Goal: Transaction & Acquisition: Book appointment/travel/reservation

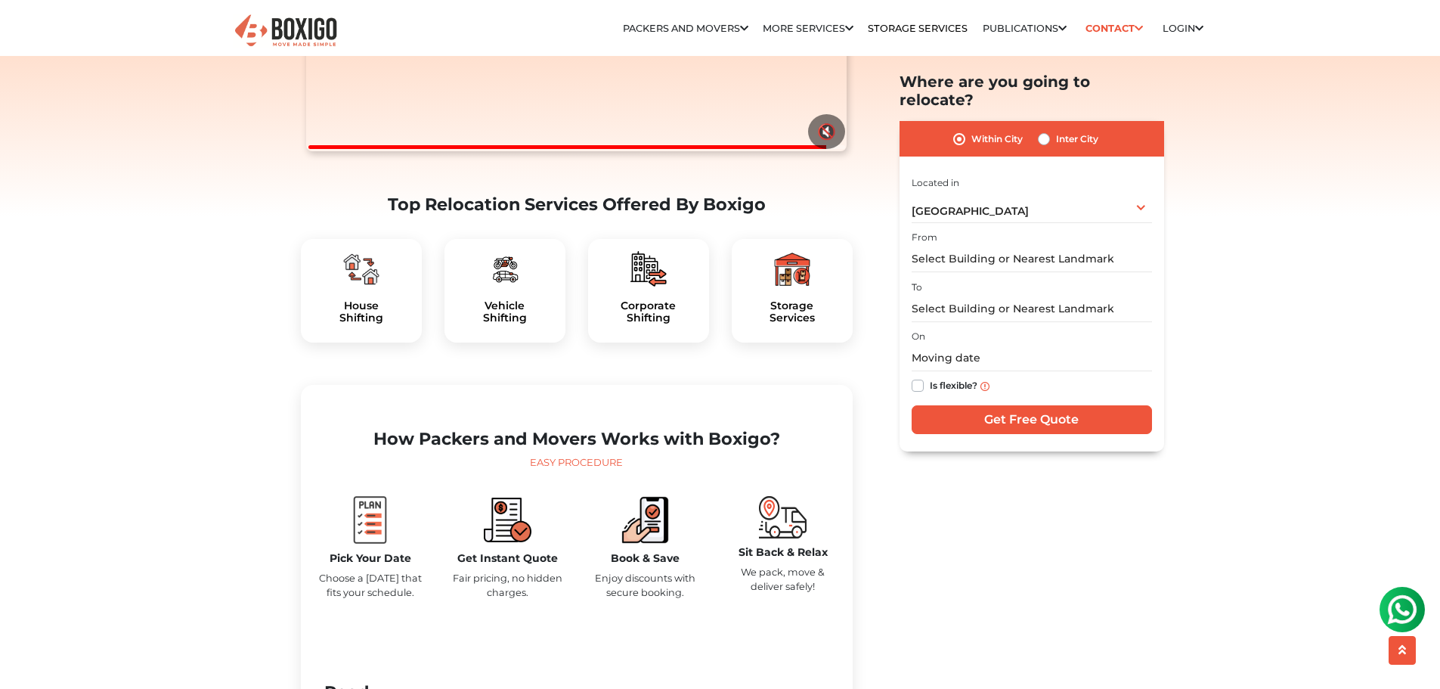
scroll to position [378, 0]
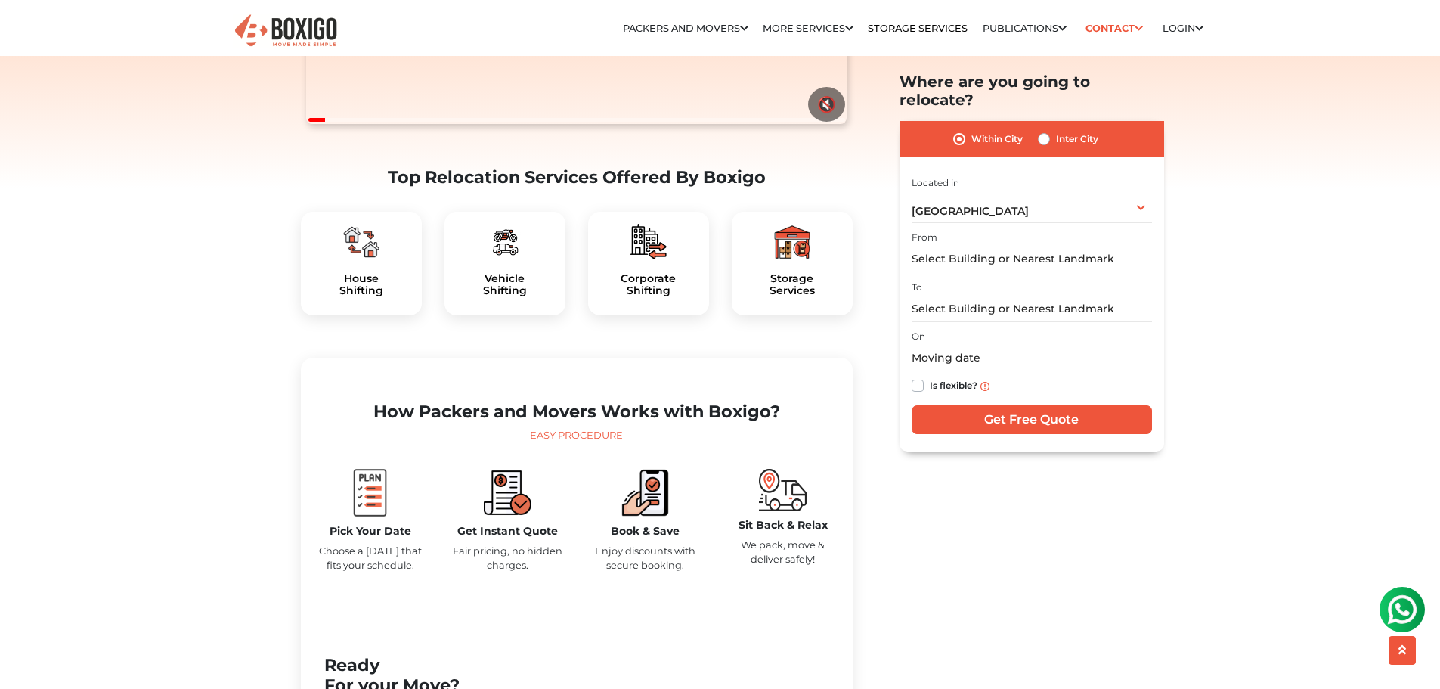
click at [393, 260] on div at bounding box center [361, 242] width 97 height 36
click at [361, 298] on h5 "House Shifting" at bounding box center [361, 285] width 97 height 26
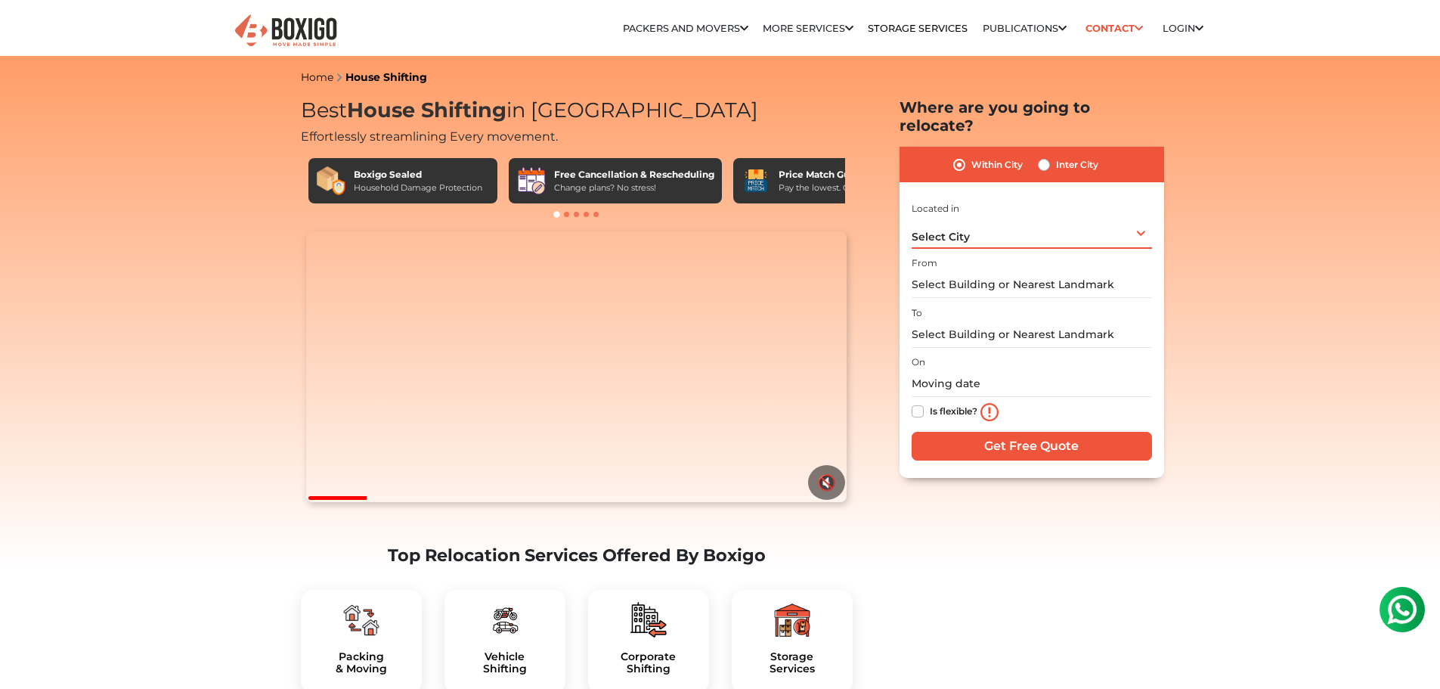
click at [1143, 217] on div "Select City Select City Bangalore Bengaluru Bhopal Bhubaneswar Chennai Coimbato…" at bounding box center [1032, 233] width 240 height 32
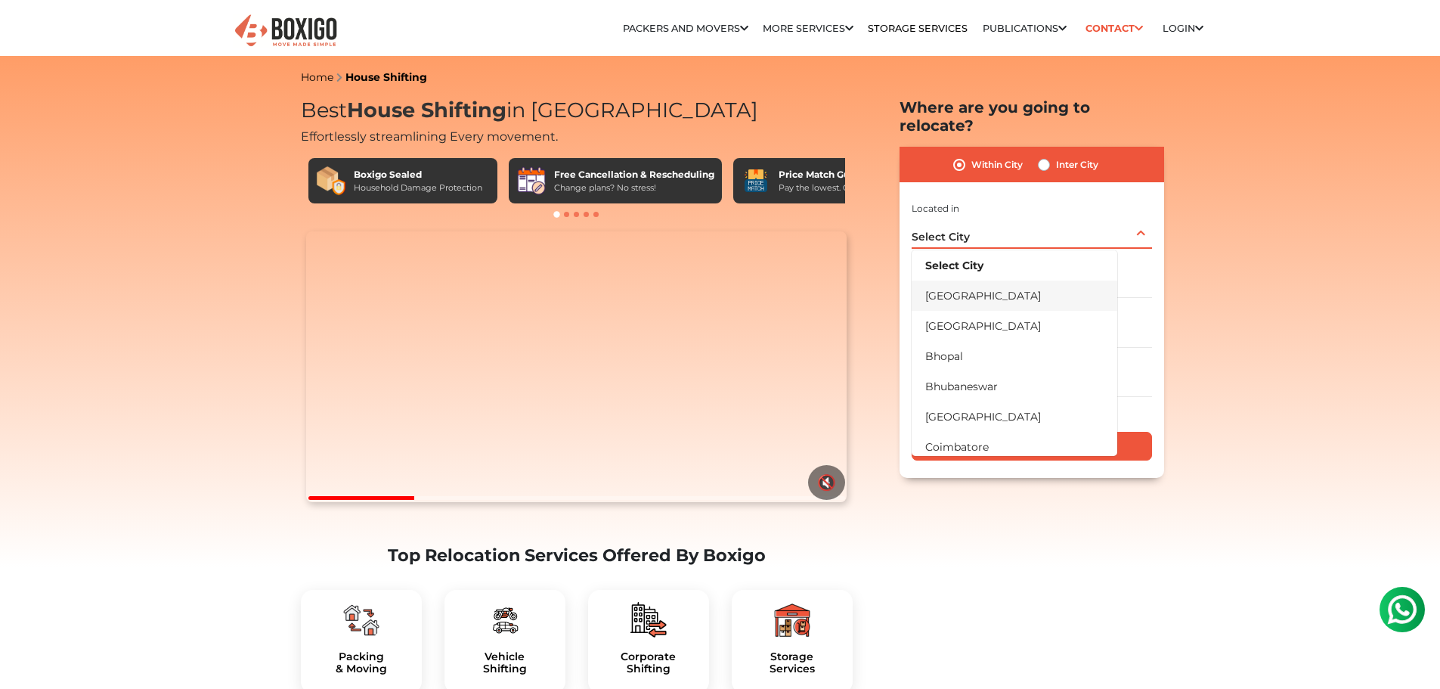
click at [970, 280] on li "[GEOGRAPHIC_DATA]" at bounding box center [1015, 295] width 206 height 30
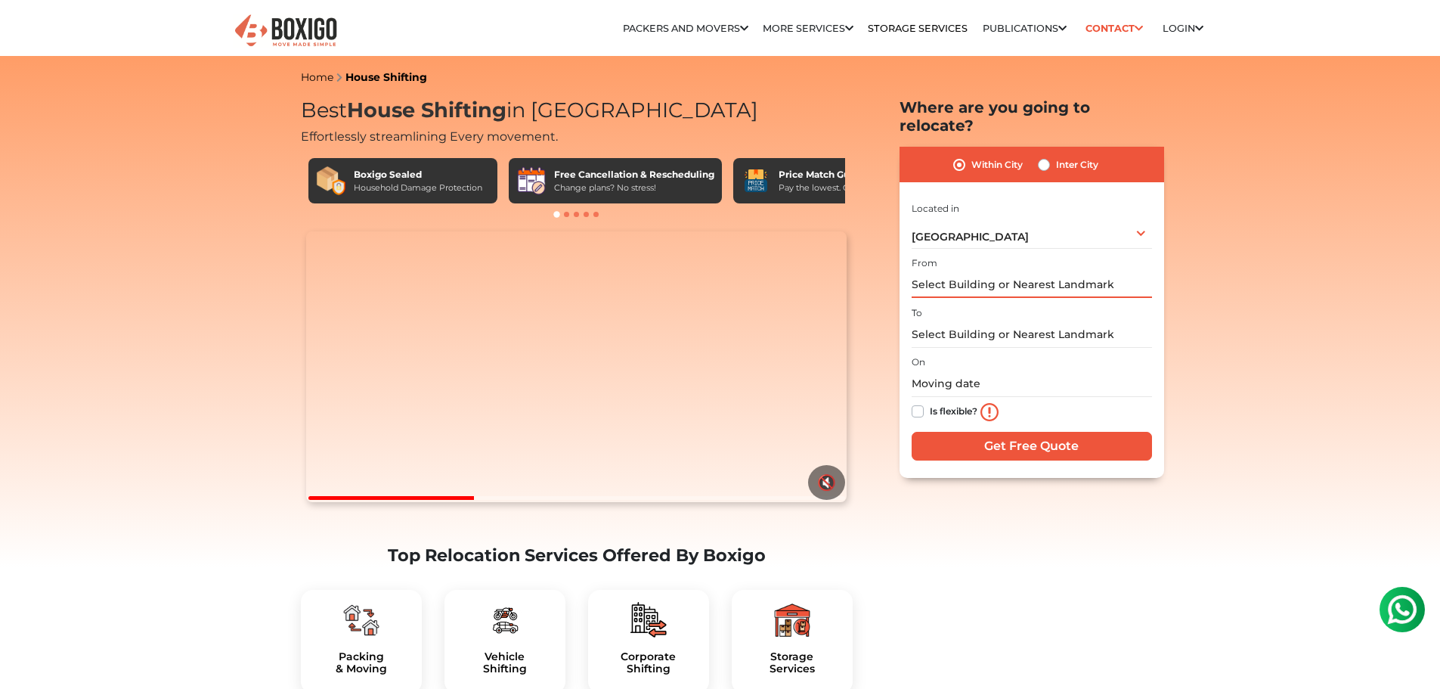
click at [947, 271] on input "text" at bounding box center [1032, 284] width 240 height 26
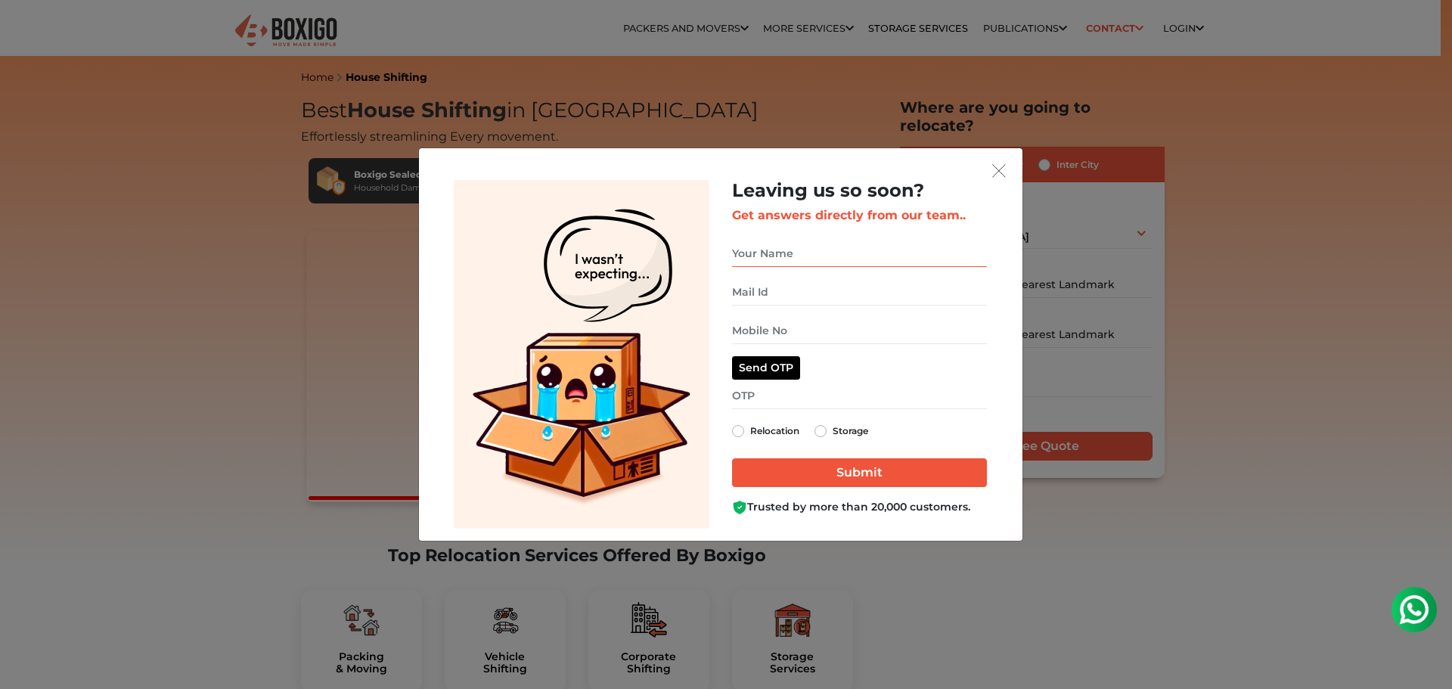
click at [736, 254] on input "get free quote dialog" at bounding box center [859, 253] width 255 height 26
type input "s"
type input "SYED"
click at [744, 287] on input "get free quote dialog" at bounding box center [859, 292] width 255 height 26
type input "syed.ib615@gmail.com"
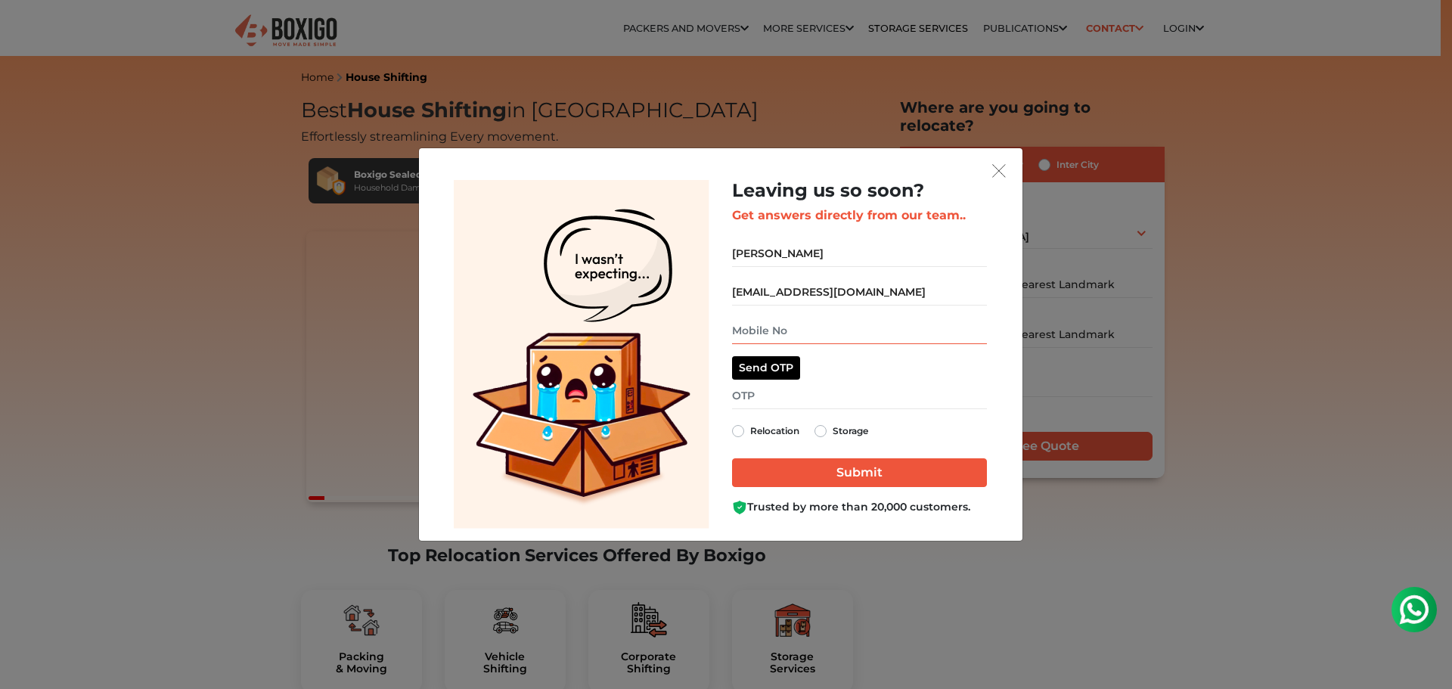
click at [759, 327] on input "get free quote dialog" at bounding box center [859, 331] width 255 height 26
type input "9945436624"
click at [752, 433] on label "Relocation" at bounding box center [774, 431] width 49 height 18
click at [744, 433] on input "Relocation" at bounding box center [738, 429] width 12 height 15
radio input "true"
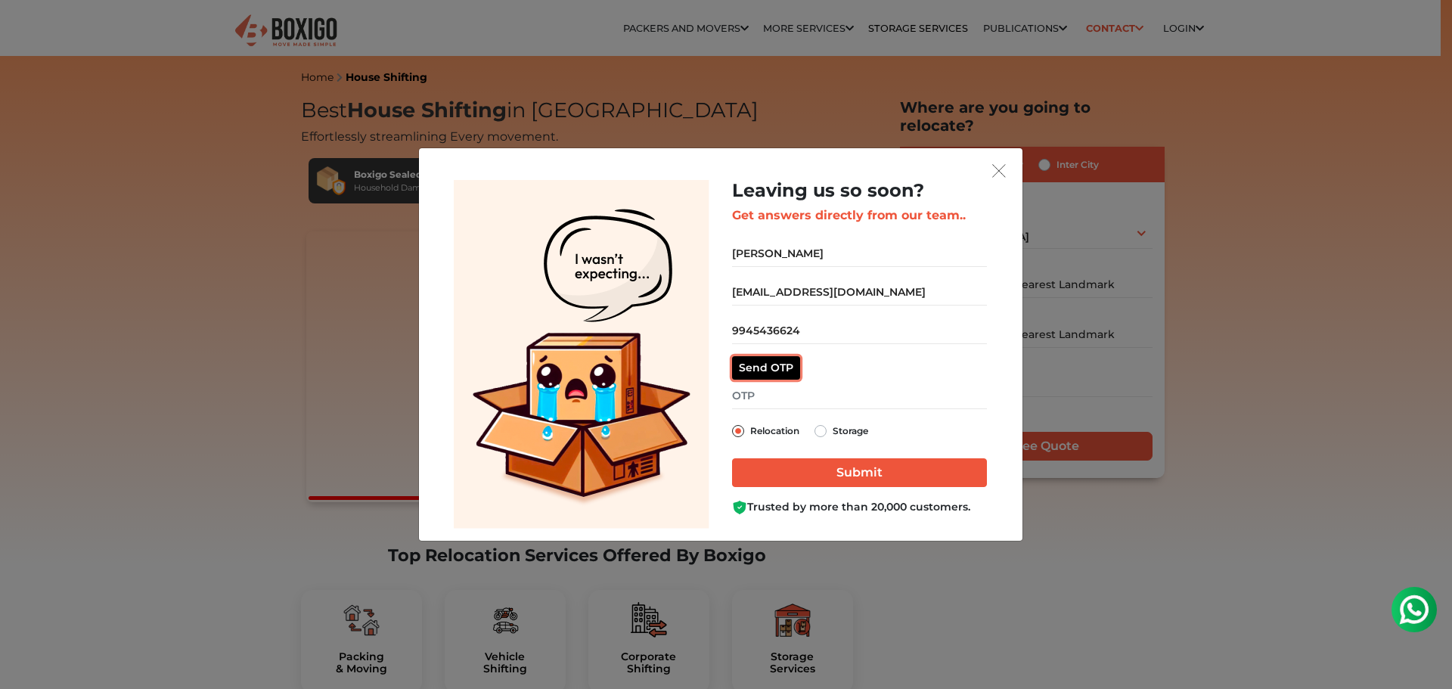
click at [778, 373] on button "Send OTP" at bounding box center [766, 367] width 68 height 23
click at [764, 400] on input "get free quote dialog" at bounding box center [859, 396] width 255 height 26
click at [752, 395] on input "get free quote dialog" at bounding box center [859, 396] width 255 height 26
type input "2731"
click at [873, 463] on input "Submit" at bounding box center [859, 472] width 255 height 29
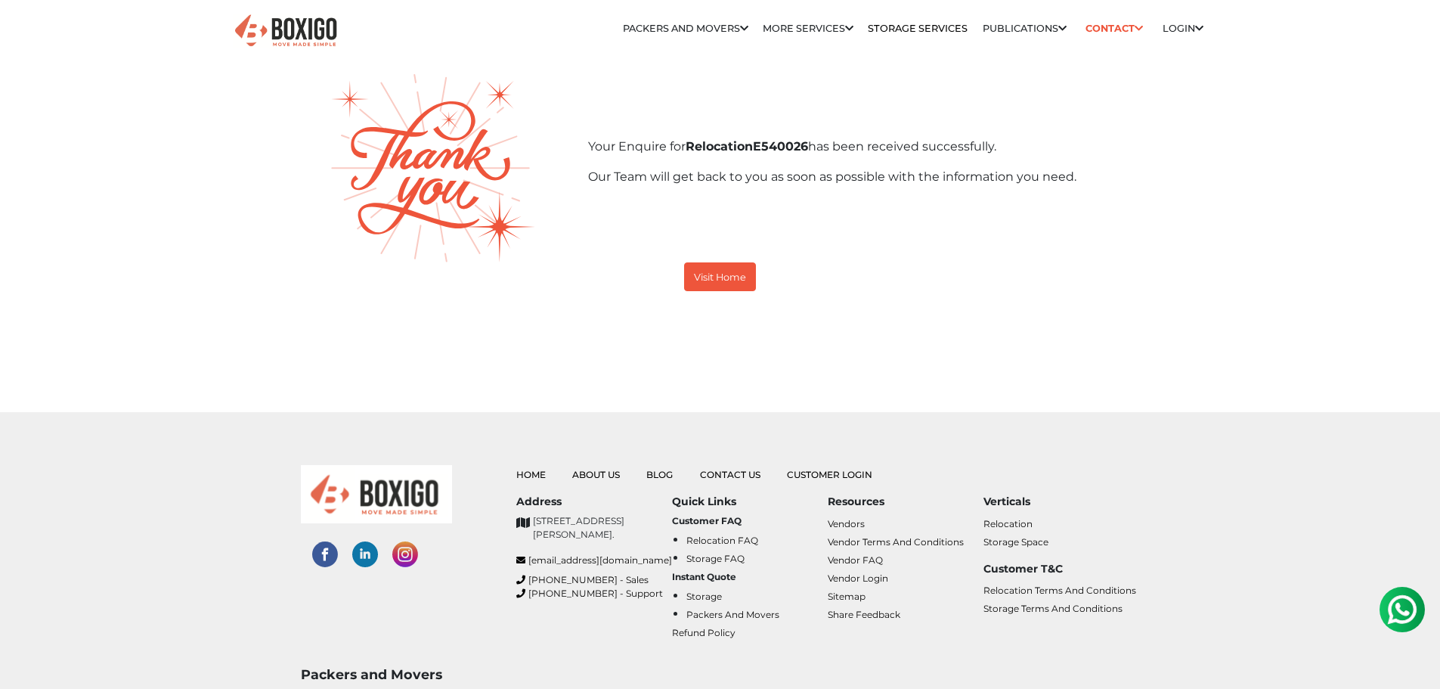
click at [504, 394] on body "Relocation Storage Space Packers and Movers Packers and Movers in bangalore Pac…" at bounding box center [720, 580] width 1440 height 1161
click at [728, 280] on small "Visit Home" at bounding box center [720, 276] width 52 height 11
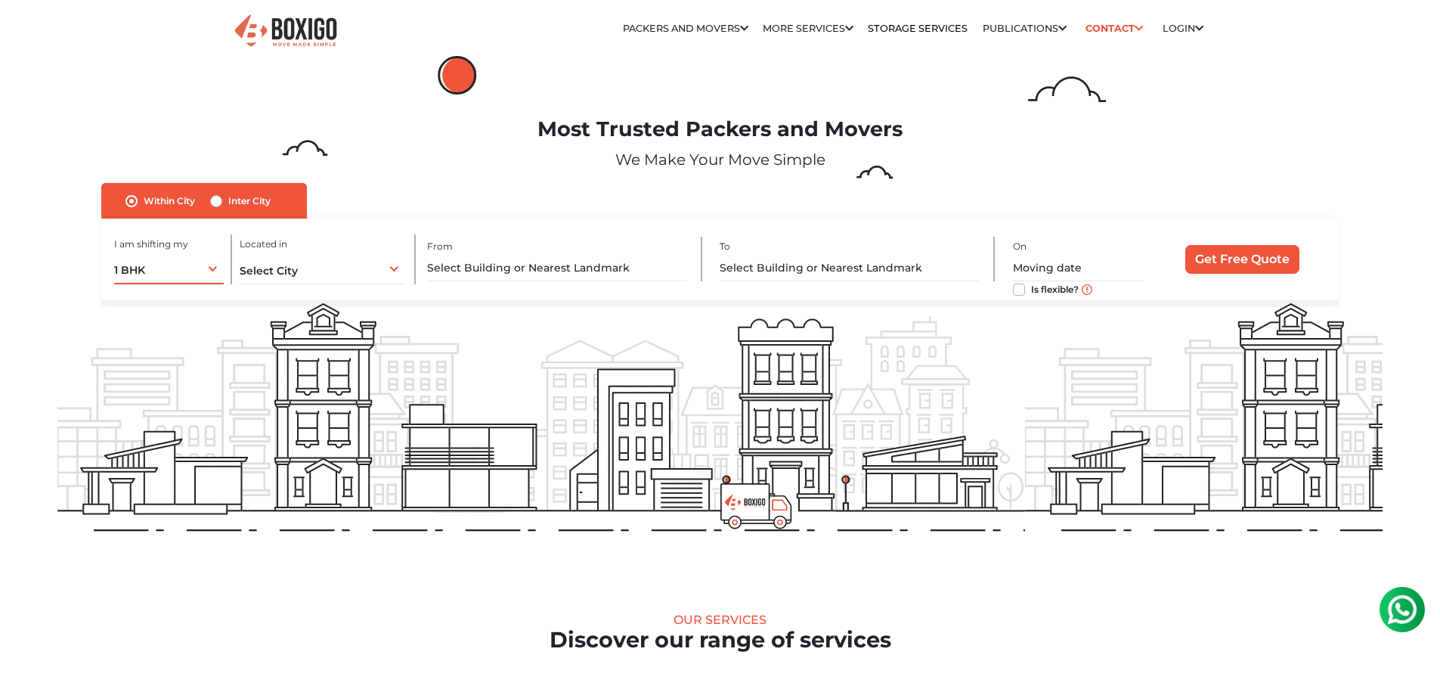
click at [217, 268] on div "1 BHK 1 BHK 2 BHK 3 BHK 3 + BHK FEW ITEMS" at bounding box center [169, 269] width 110 height 32
click at [163, 330] on li "2 BHK" at bounding box center [217, 331] width 206 height 30
click at [397, 271] on div "Select City Select City Bangalore Bengaluru Bhopal Bhubaneswar Chennai Coimbato…" at bounding box center [323, 269] width 166 height 32
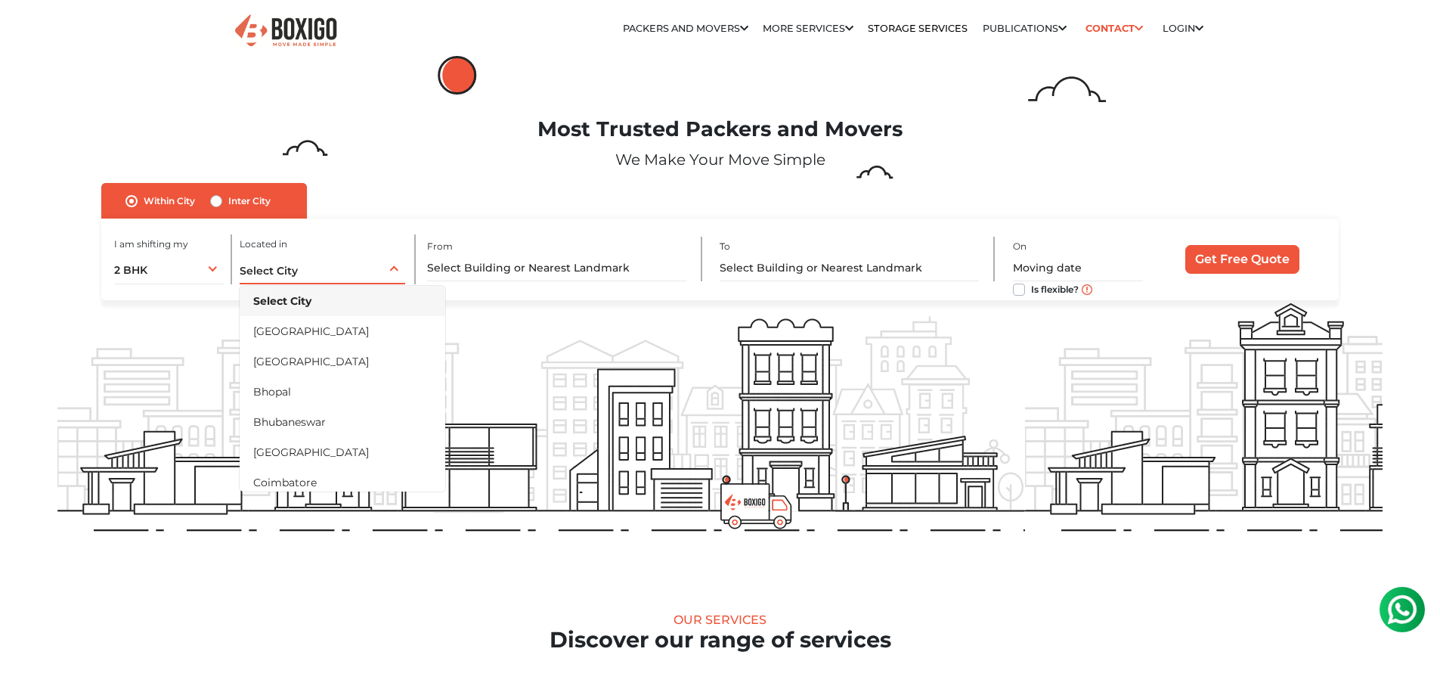
click at [303, 332] on li "[GEOGRAPHIC_DATA]" at bounding box center [343, 331] width 206 height 30
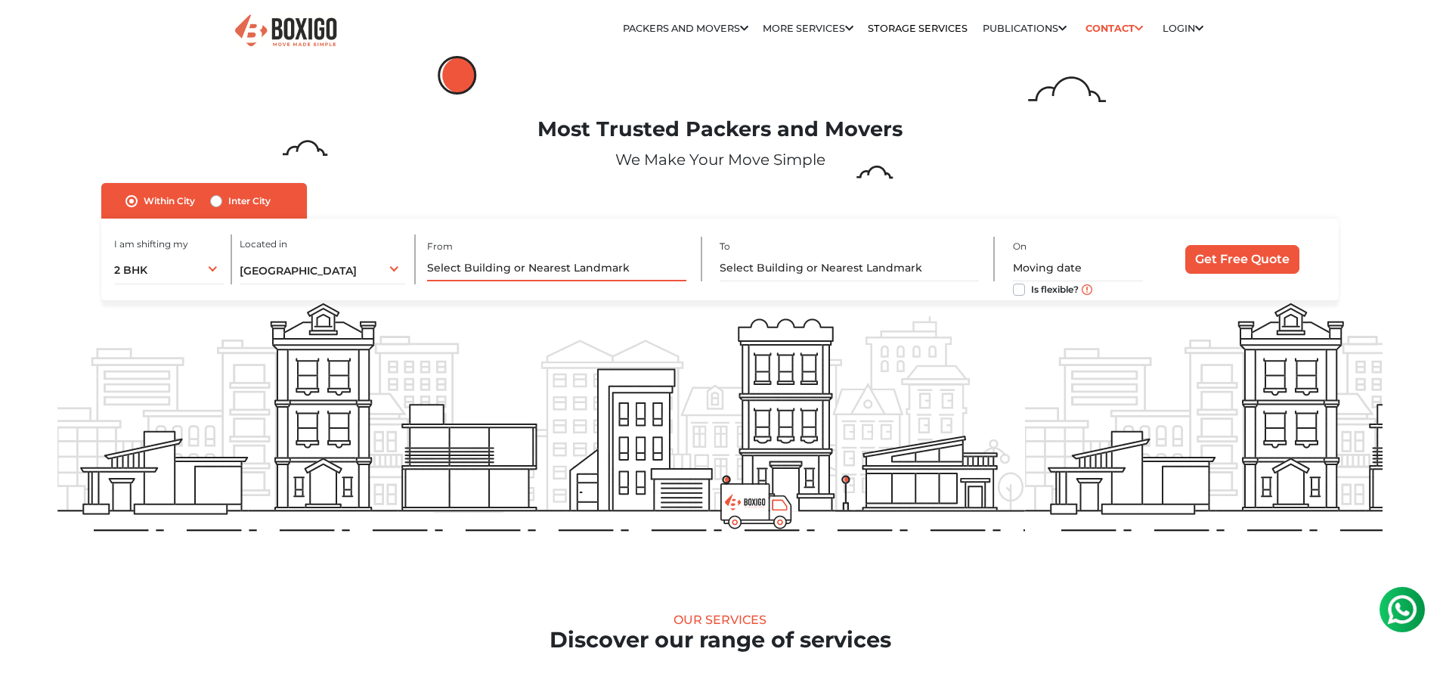
click at [513, 266] on input "text" at bounding box center [556, 268] width 259 height 26
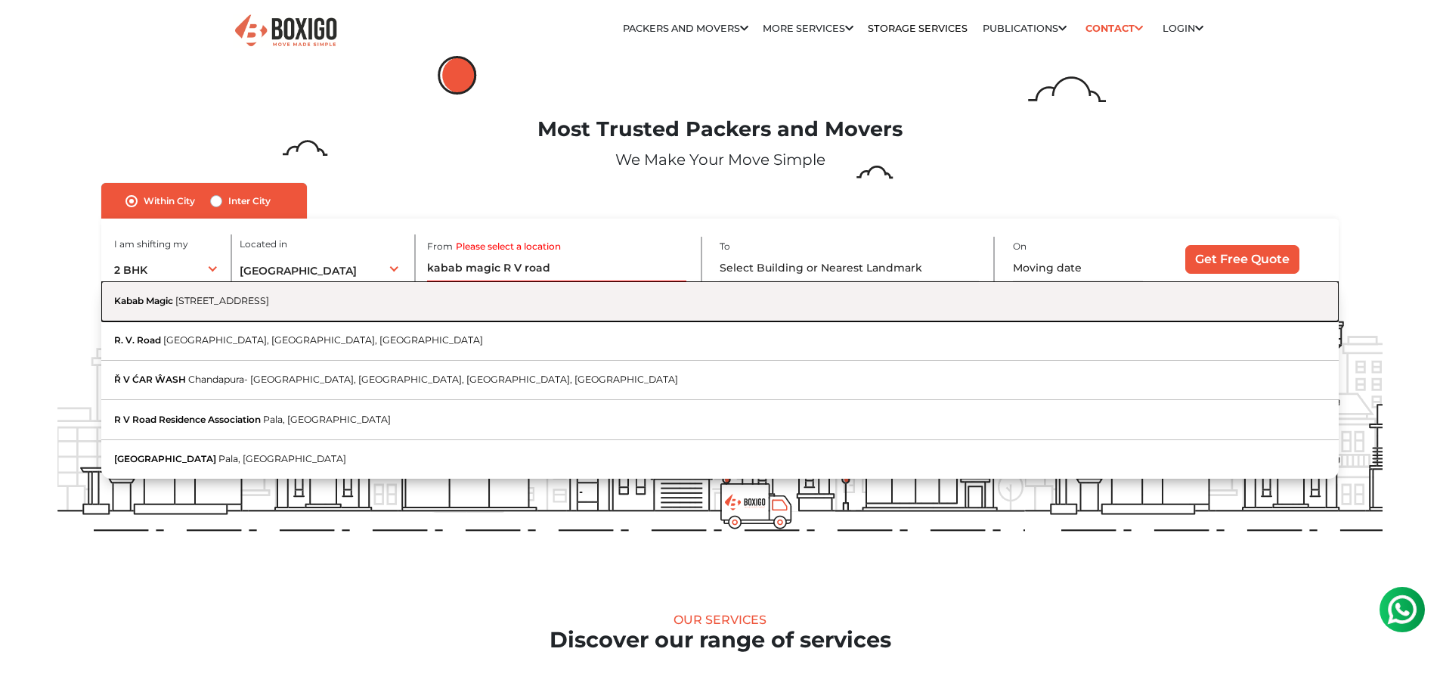
click at [361, 310] on button "Kabab Magic Rashtriya Vidyalaya Road, 2nd Block, Basavanagudi, Bengaluru, Karna…" at bounding box center [719, 300] width 1237 height 39
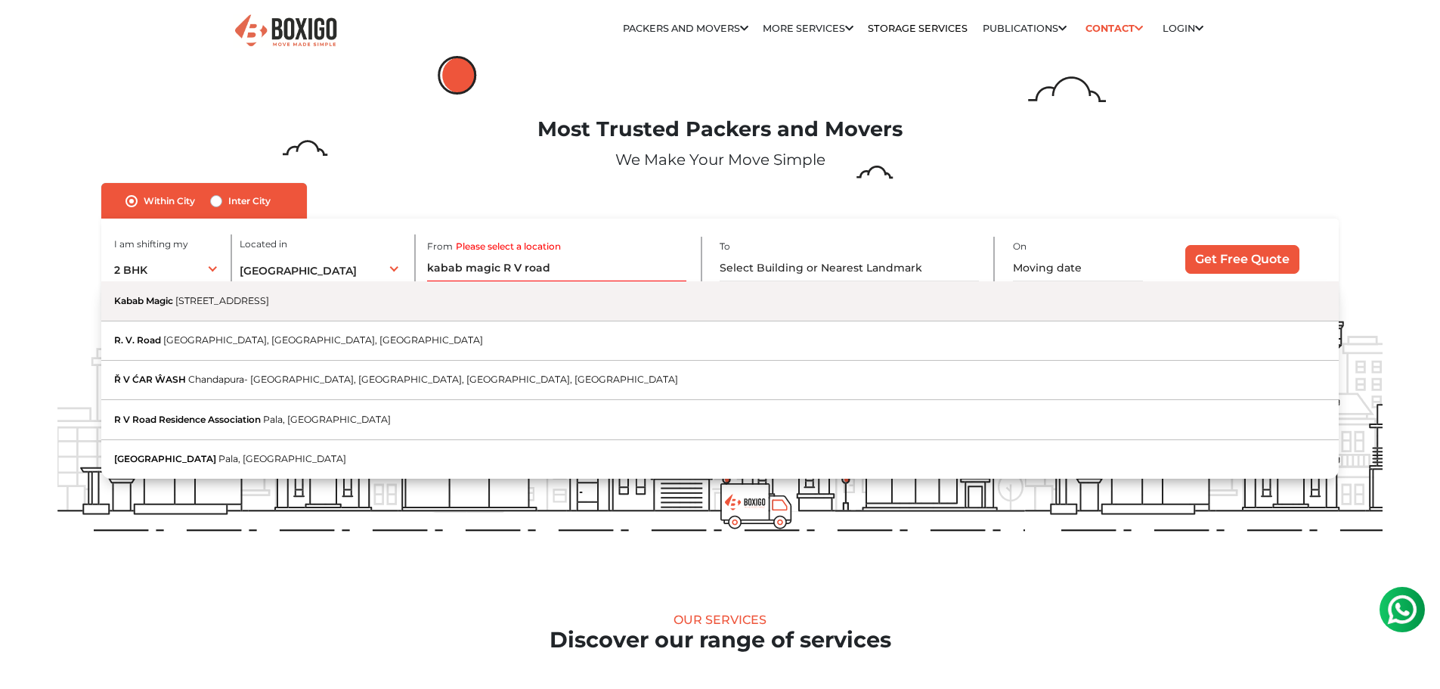
type input "Kabab Magic, Rashtriya Vidyalaya Road, 2nd Block, Basavanagudi, Bengaluru, Karn…"
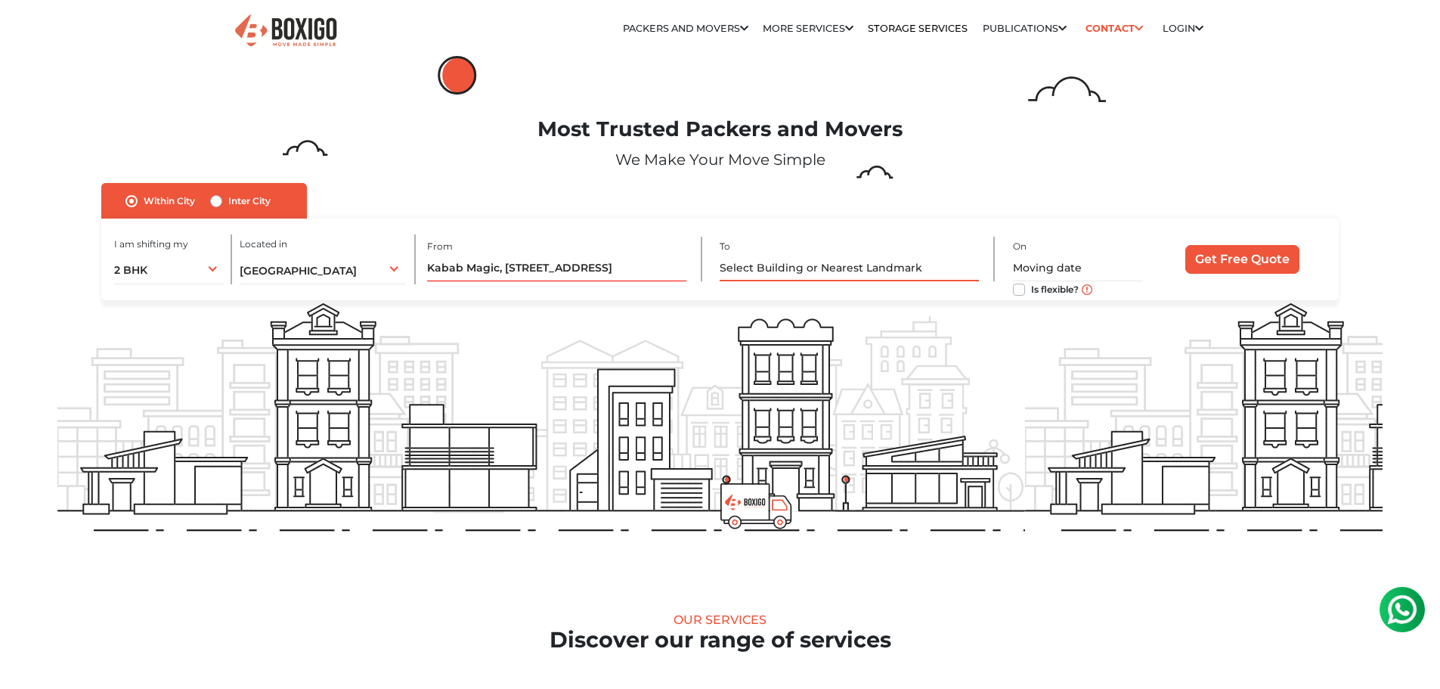
click at [781, 269] on input "text" at bounding box center [849, 268] width 259 height 26
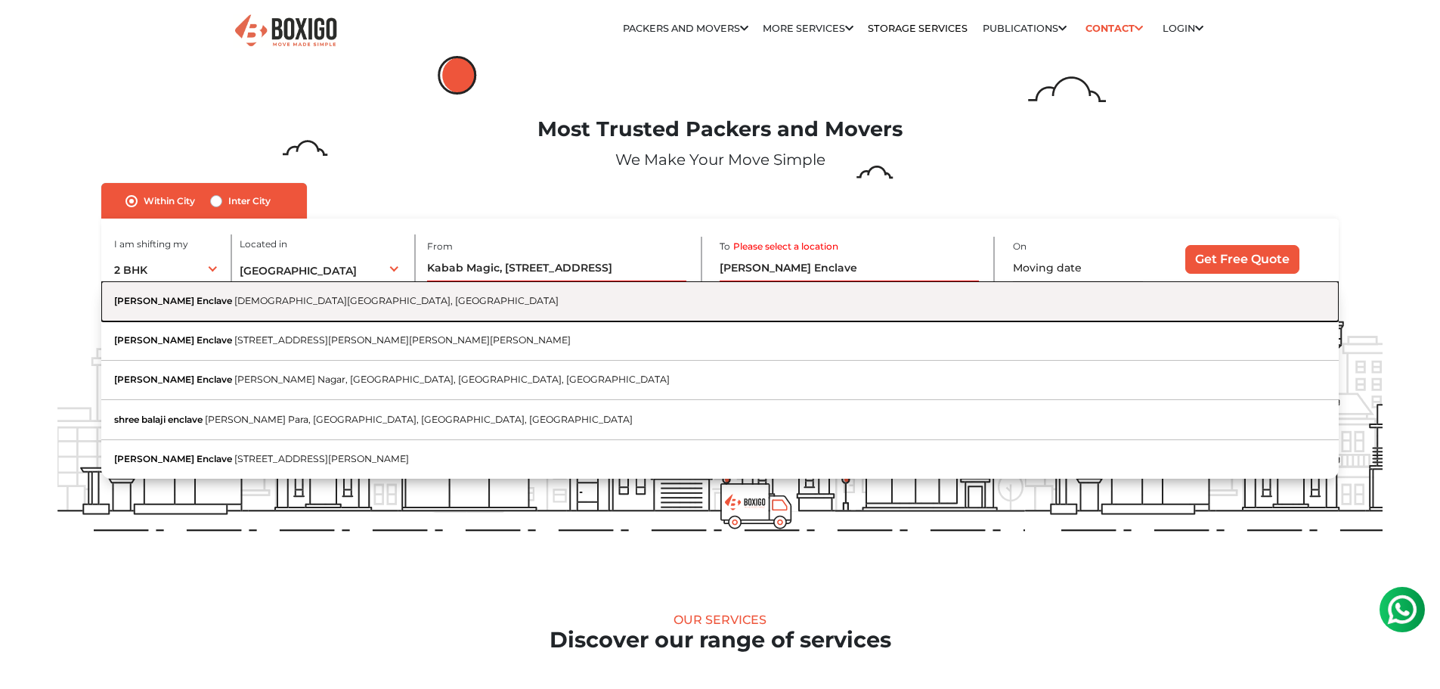
click at [451, 298] on span "Vedantha Mandir Road, 2nd Block, Jayanagar, Bengaluru, Karnataka" at bounding box center [396, 300] width 324 height 11
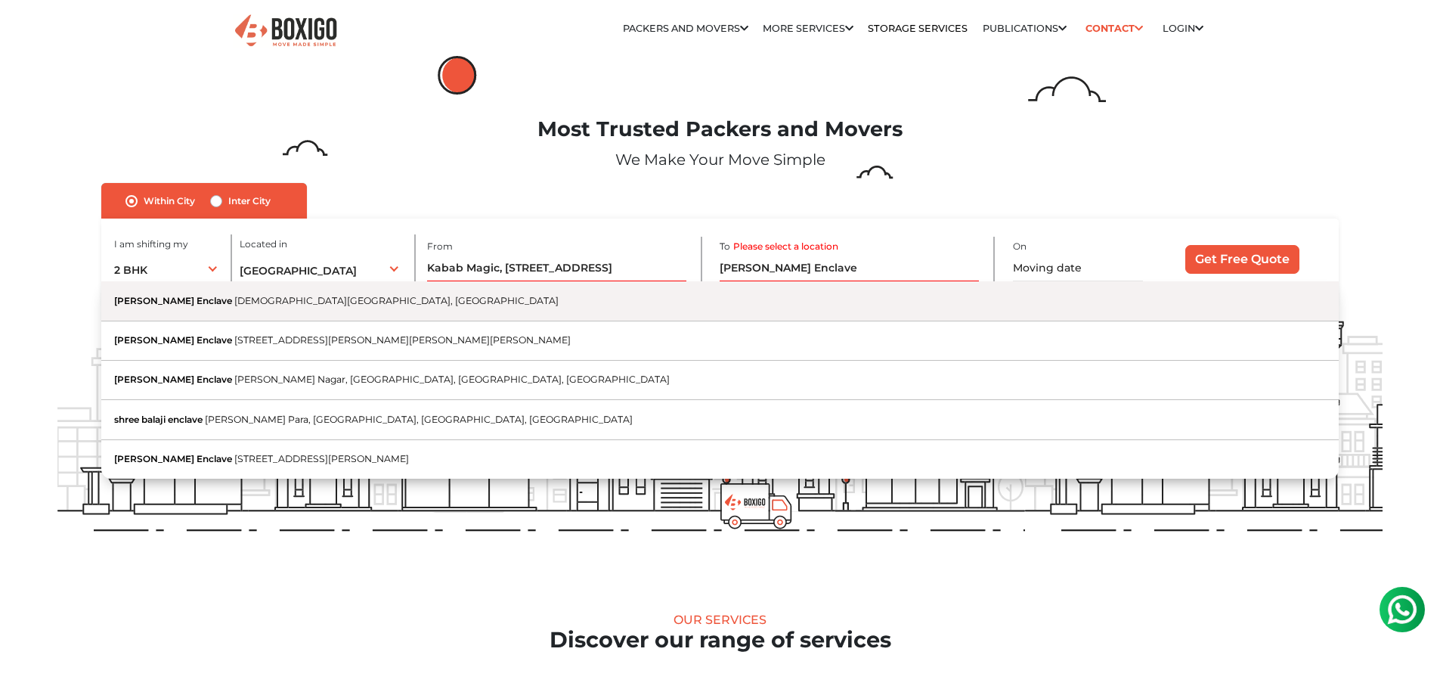
type input "Shree Balaji Enclave, Vedantha Mandir Road, 2nd Block, Jayanagar, Bengaluru, Ka…"
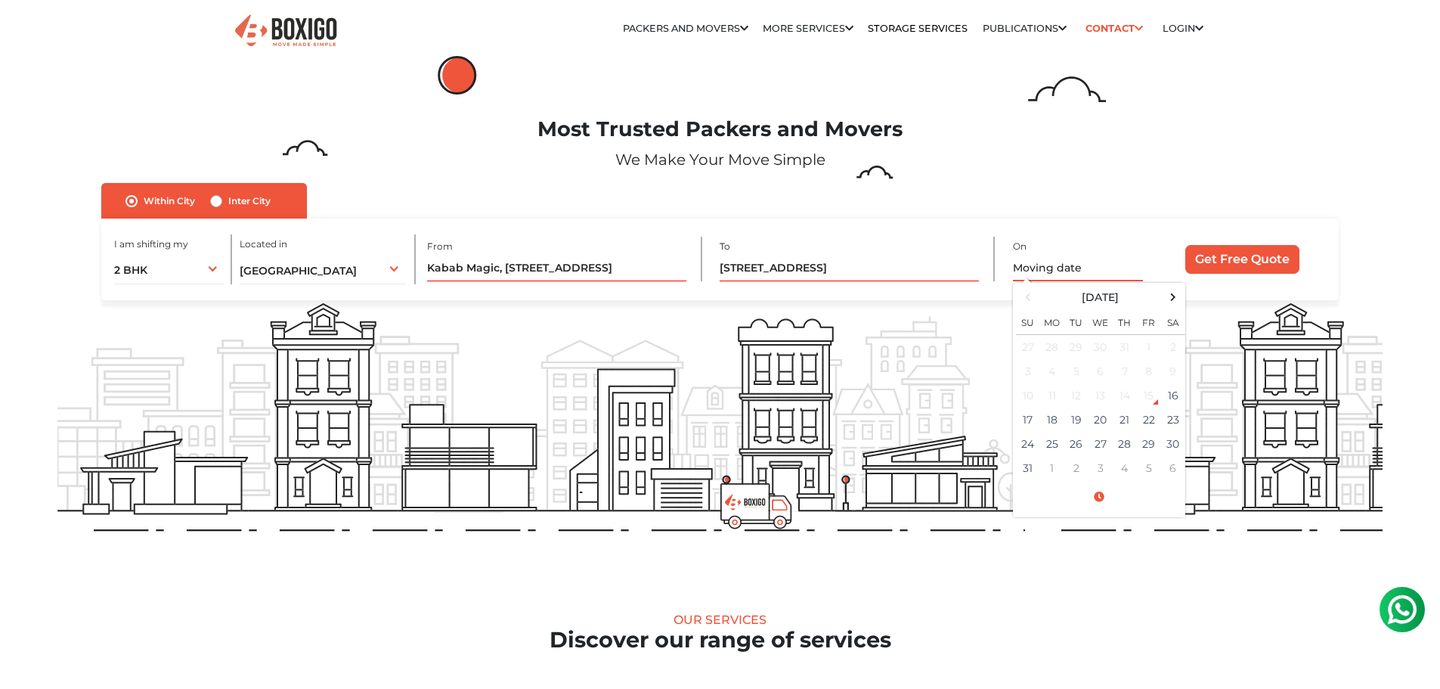
click at [1062, 263] on input "text" at bounding box center [1078, 268] width 130 height 26
click at [1037, 425] on td "17" at bounding box center [1028, 420] width 24 height 24
type input "08/17/2025 12:00 AM"
click at [1232, 264] on input "Get Free Quote" at bounding box center [1242, 259] width 114 height 29
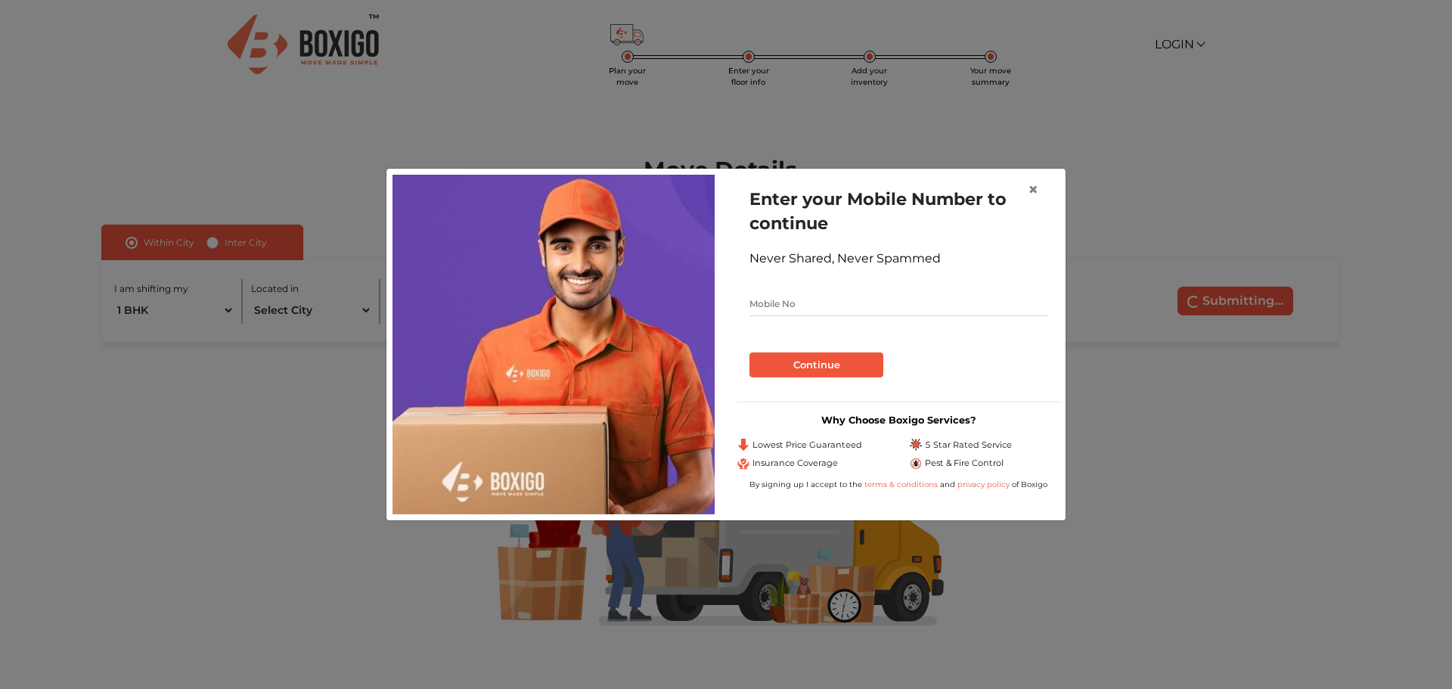
click at [780, 304] on input "text" at bounding box center [898, 304] width 298 height 24
type input "9945436624"
click at [801, 366] on button "Continue" at bounding box center [816, 365] width 134 height 26
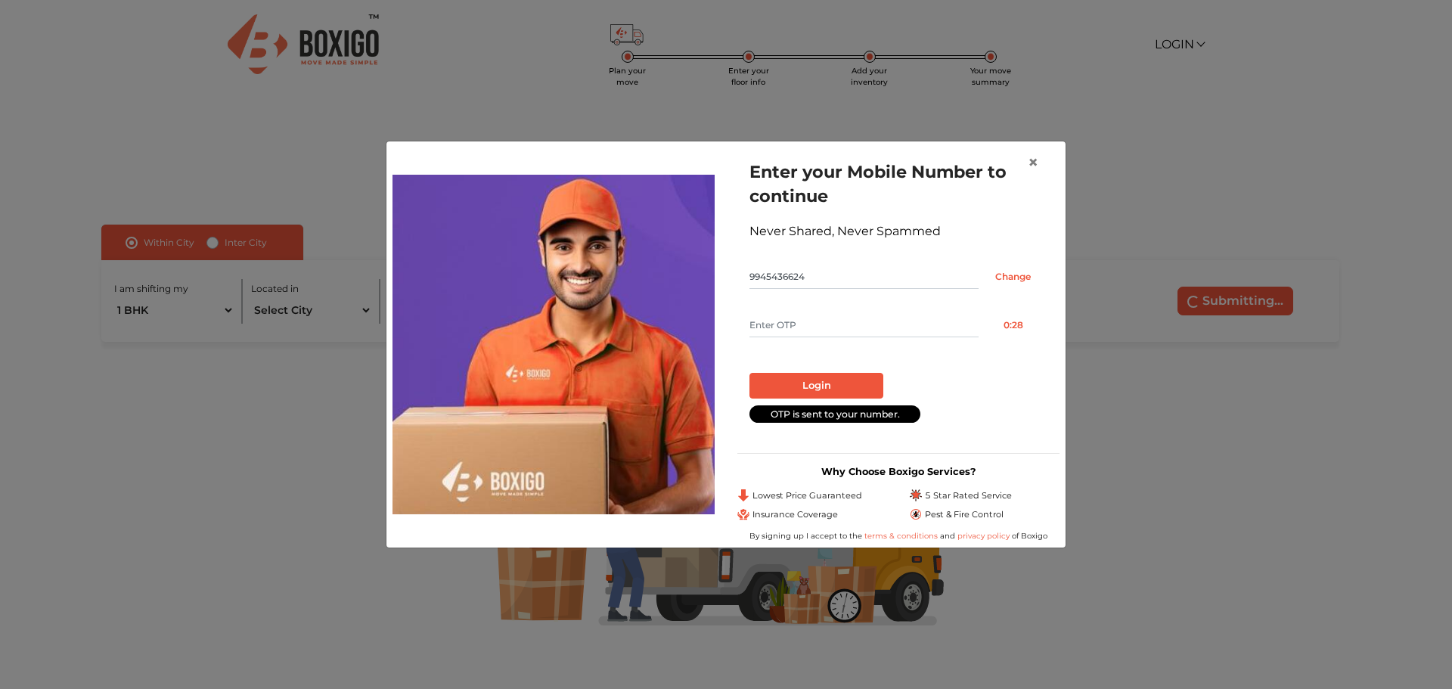
click at [778, 330] on input "text" at bounding box center [863, 325] width 229 height 24
type input "6738"
click at [814, 389] on button "Login" at bounding box center [816, 386] width 134 height 26
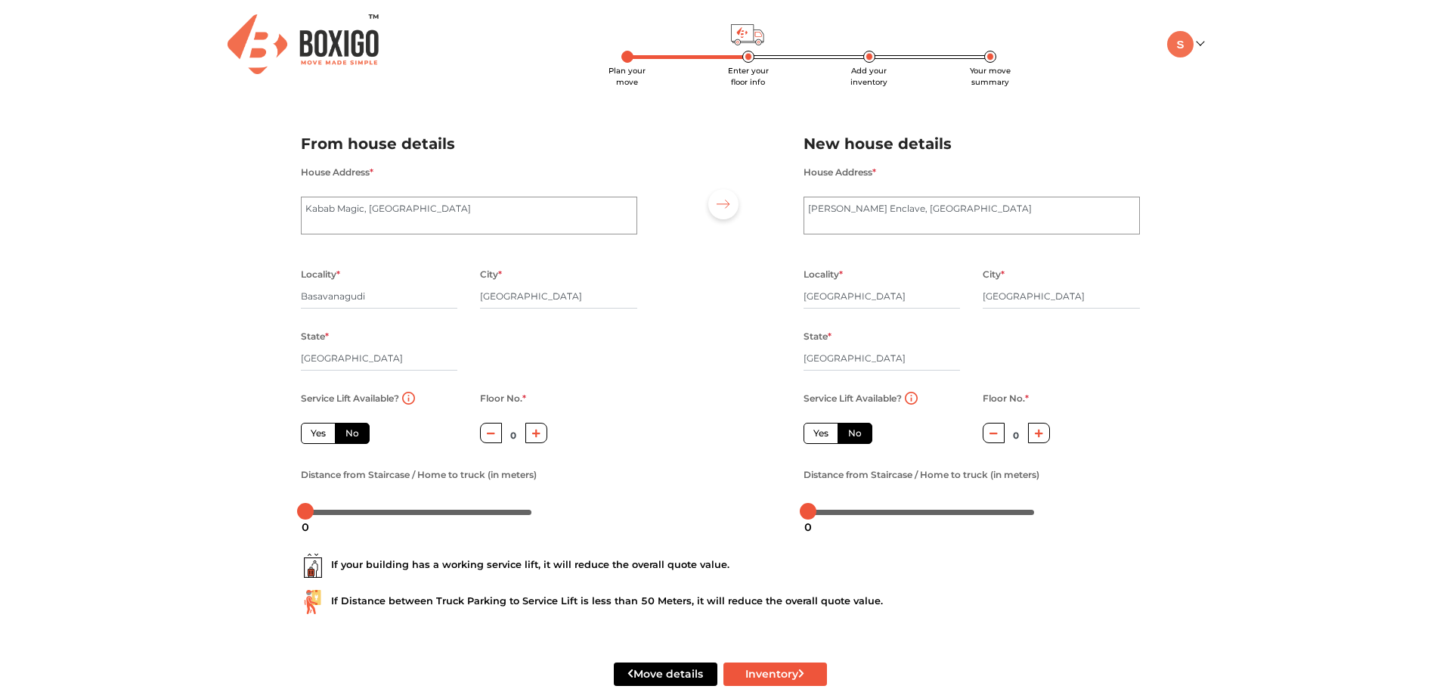
scroll to position [33, 0]
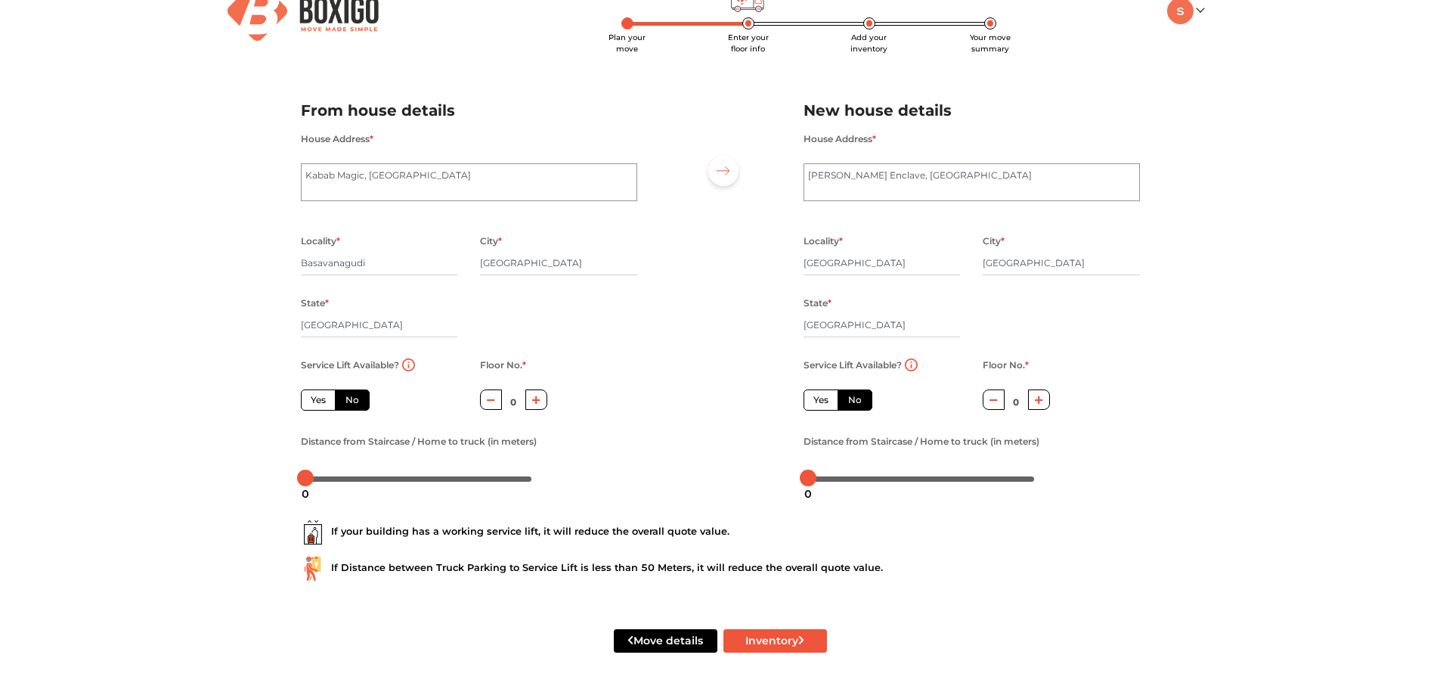
click at [361, 403] on label "No" at bounding box center [352, 399] width 35 height 21
click at [355, 403] on input "No" at bounding box center [351, 398] width 10 height 10
radio input "true"
click at [532, 401] on icon "button" at bounding box center [536, 399] width 8 height 9
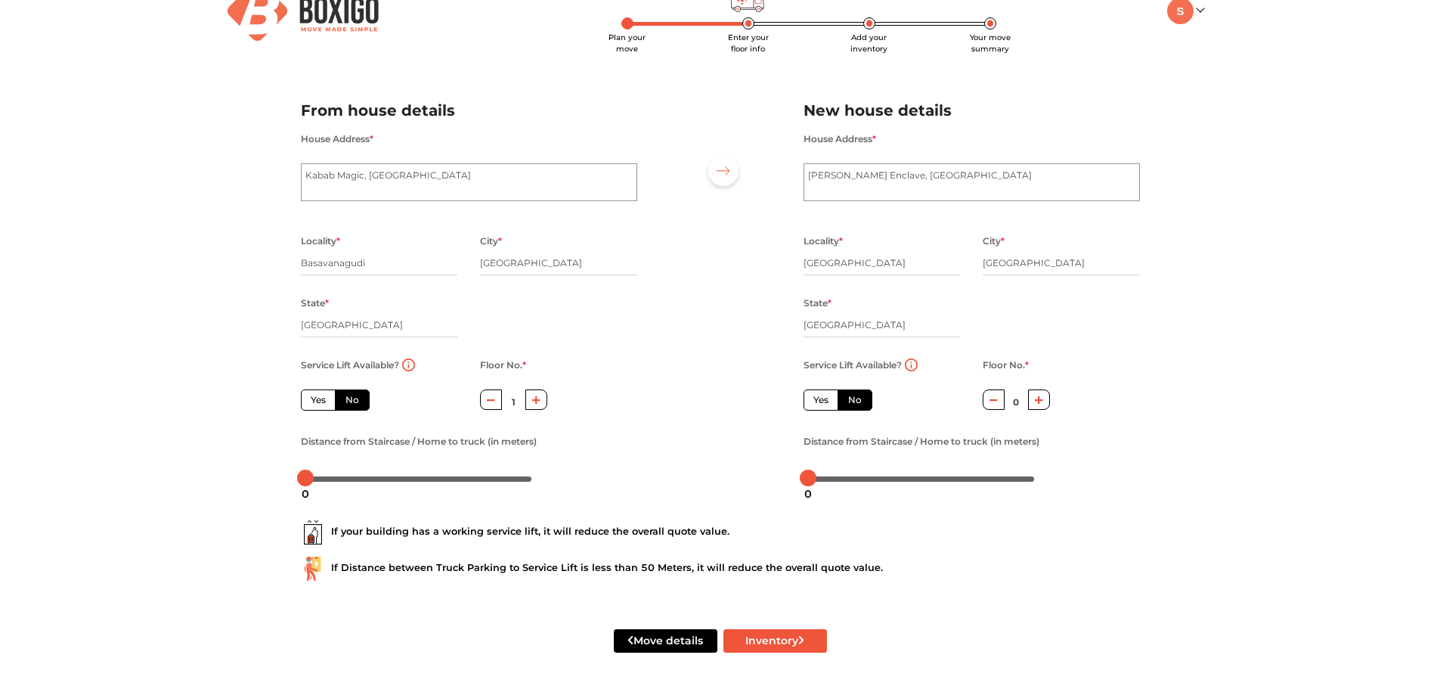
type input "2"
click at [1038, 397] on icon "button" at bounding box center [1039, 399] width 8 height 9
type input "1"
click at [778, 642] on button "Inventory" at bounding box center [776, 640] width 104 height 23
radio input "true"
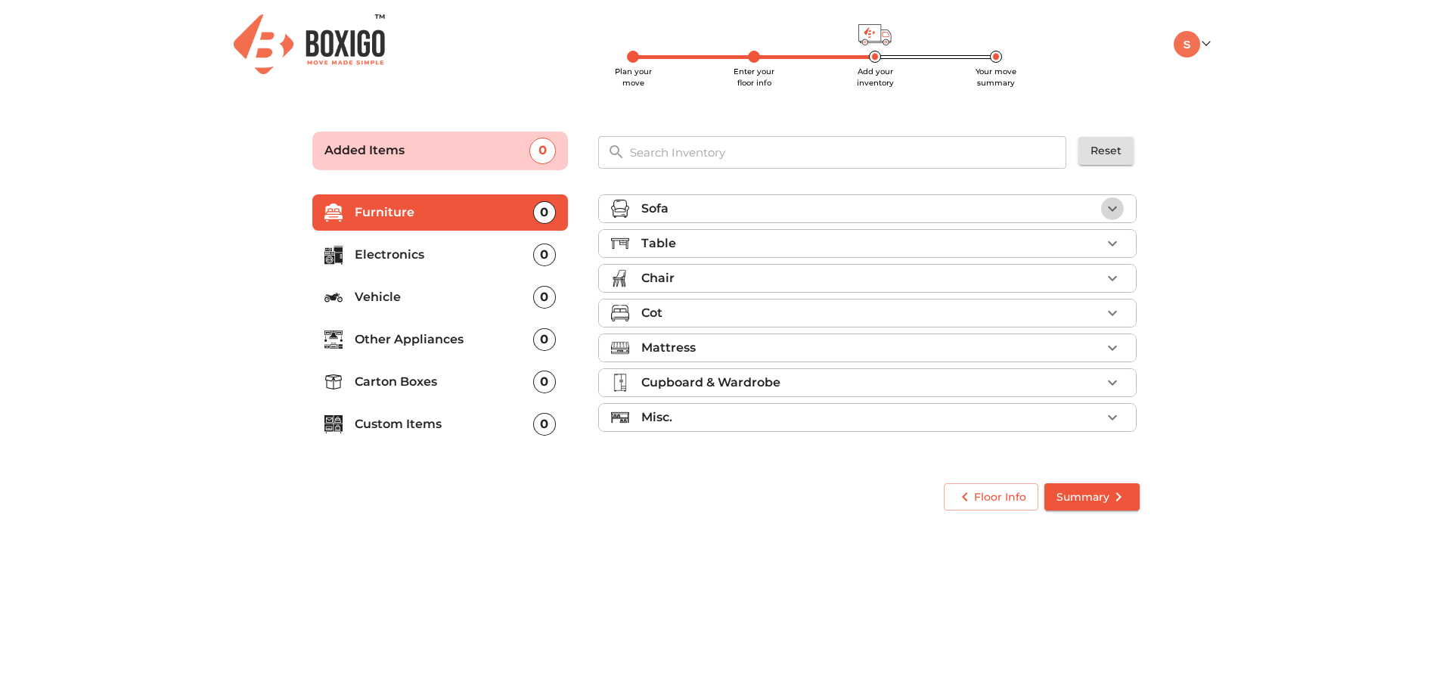
click at [1107, 210] on icon "button" at bounding box center [1112, 209] width 18 height 18
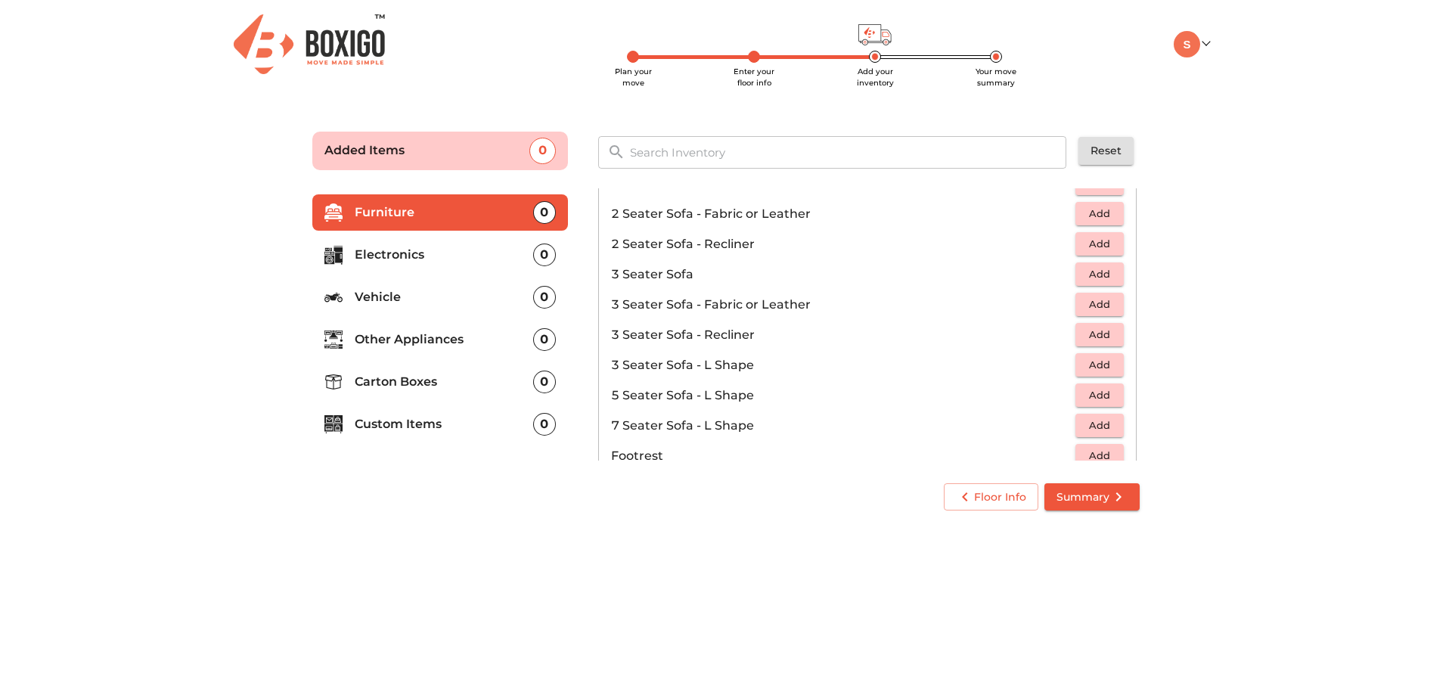
scroll to position [76, 0]
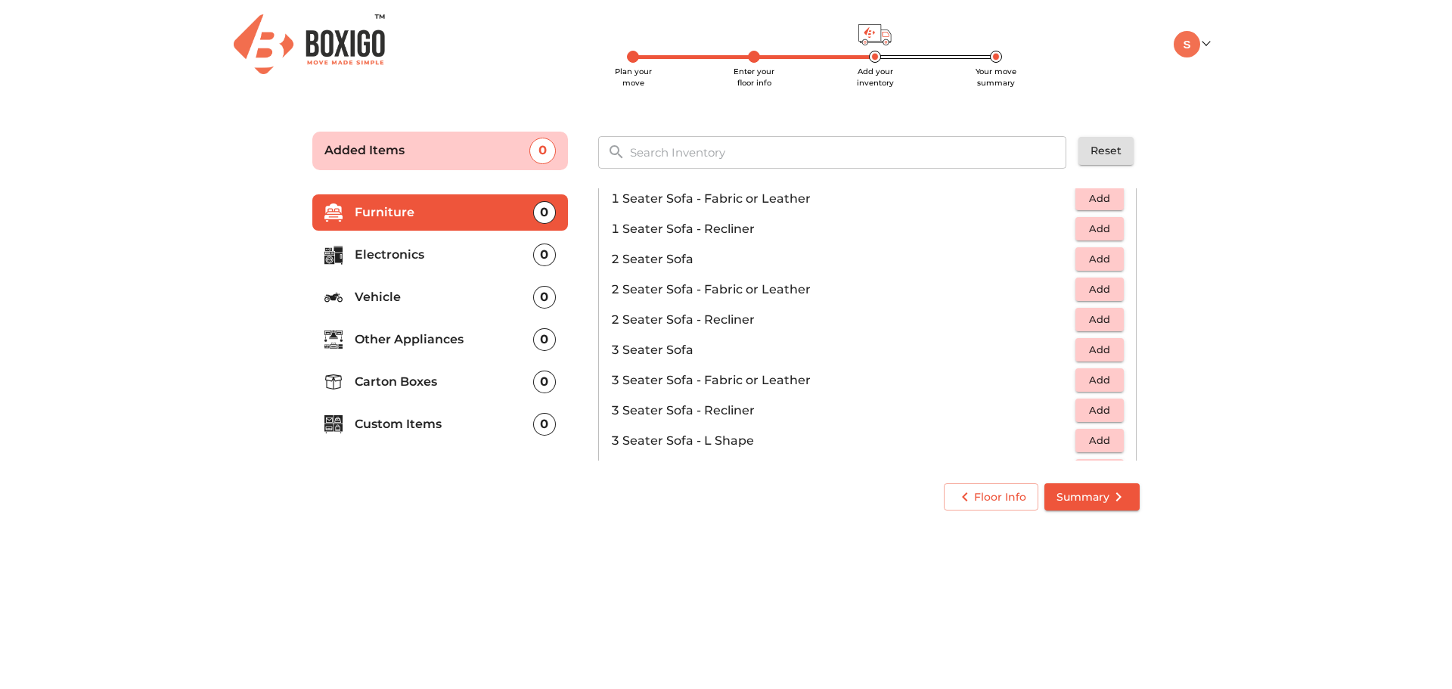
click at [742, 382] on p "3 Seater Sofa - Fabric or Leather" at bounding box center [843, 380] width 464 height 18
click at [1084, 377] on span "Add" at bounding box center [1099, 379] width 33 height 17
click at [403, 255] on p "Electronics" at bounding box center [444, 255] width 178 height 18
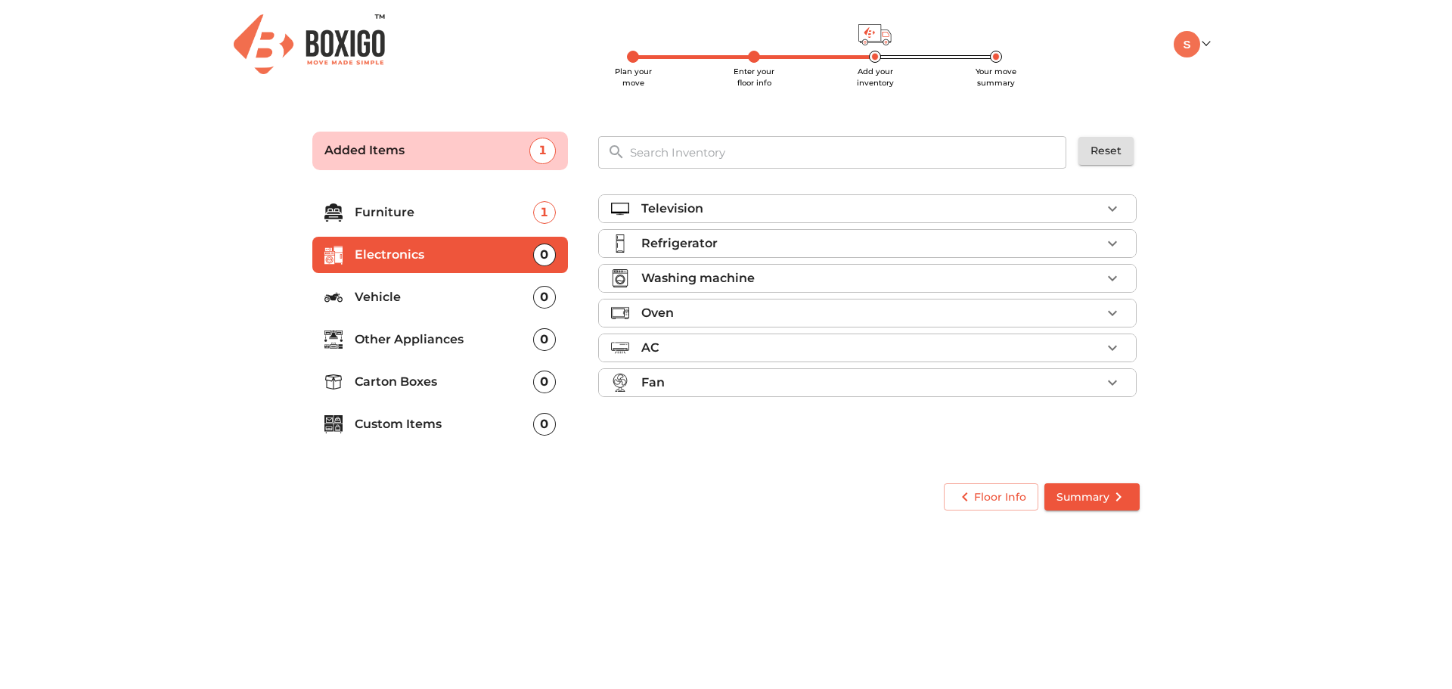
scroll to position [0, 0]
click at [1111, 210] on icon "button" at bounding box center [1112, 208] width 9 height 5
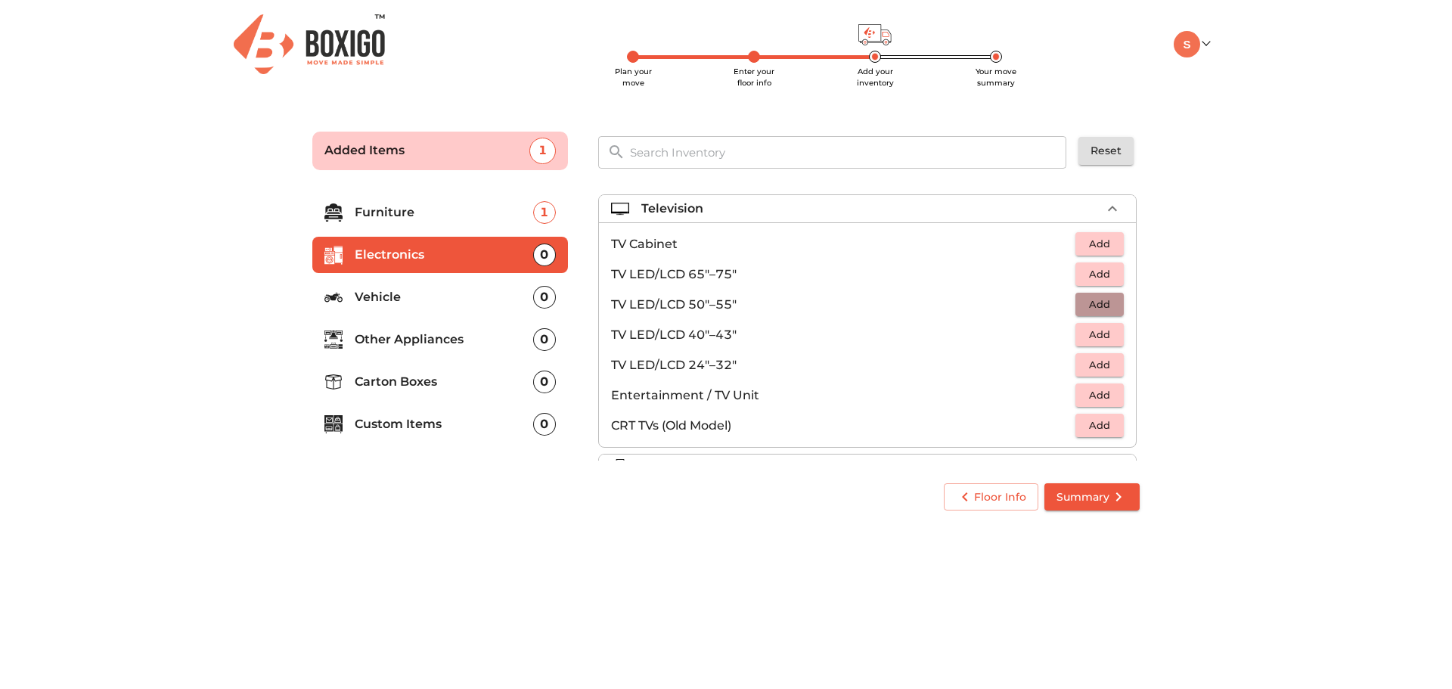
click at [1098, 302] on span "Add" at bounding box center [1099, 304] width 33 height 17
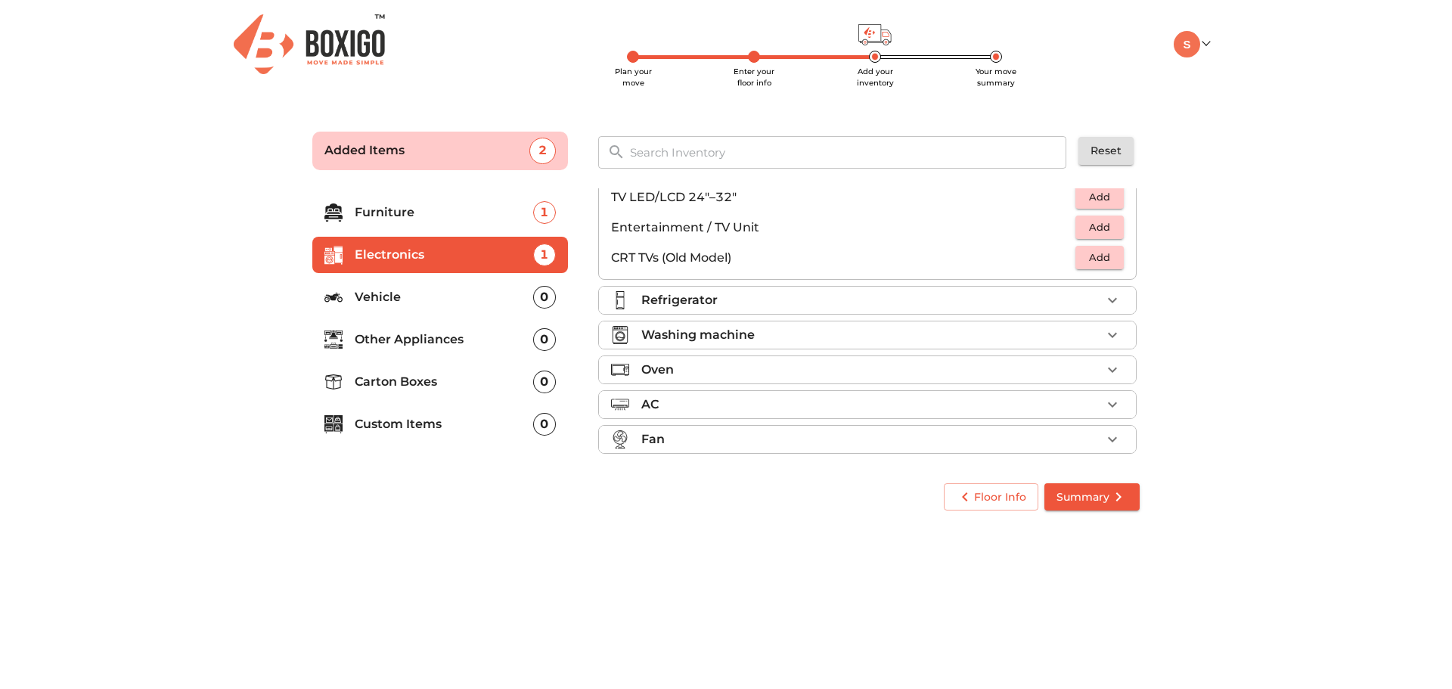
scroll to position [173, 0]
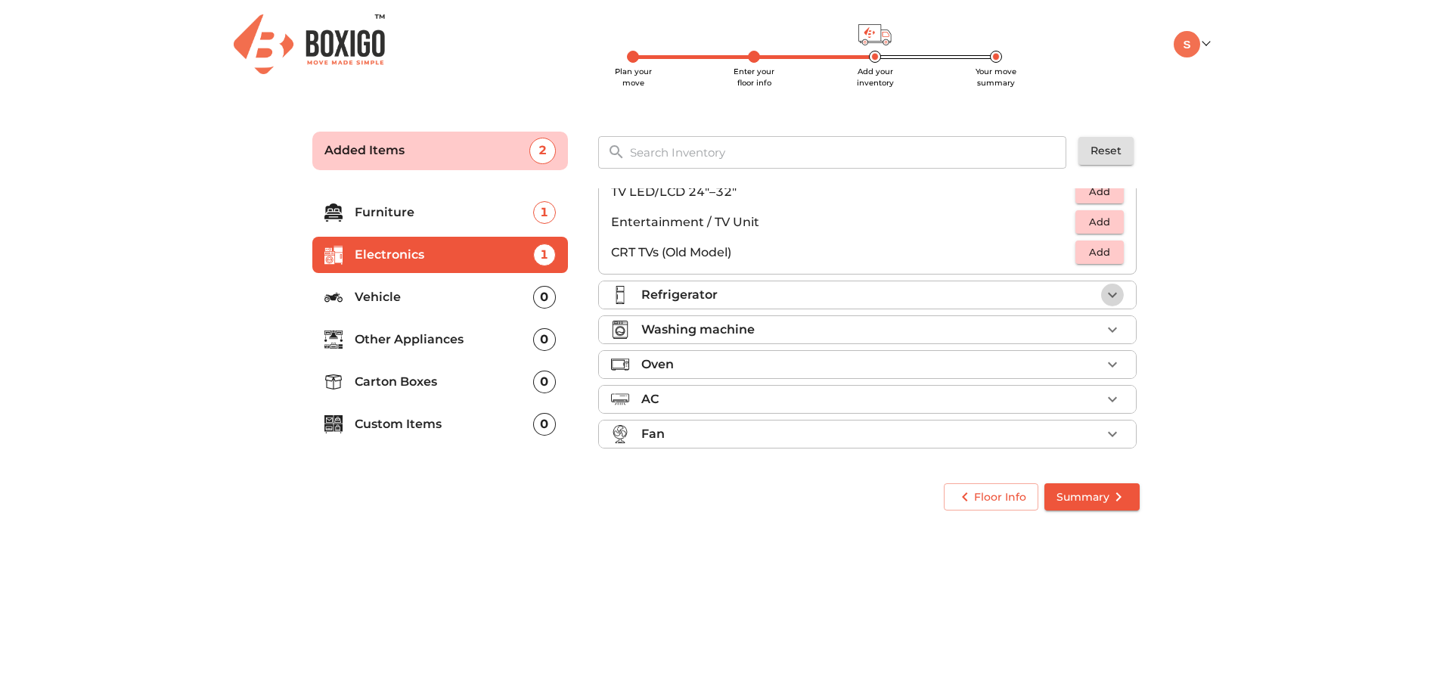
click at [1104, 298] on icon "button" at bounding box center [1112, 295] width 18 height 18
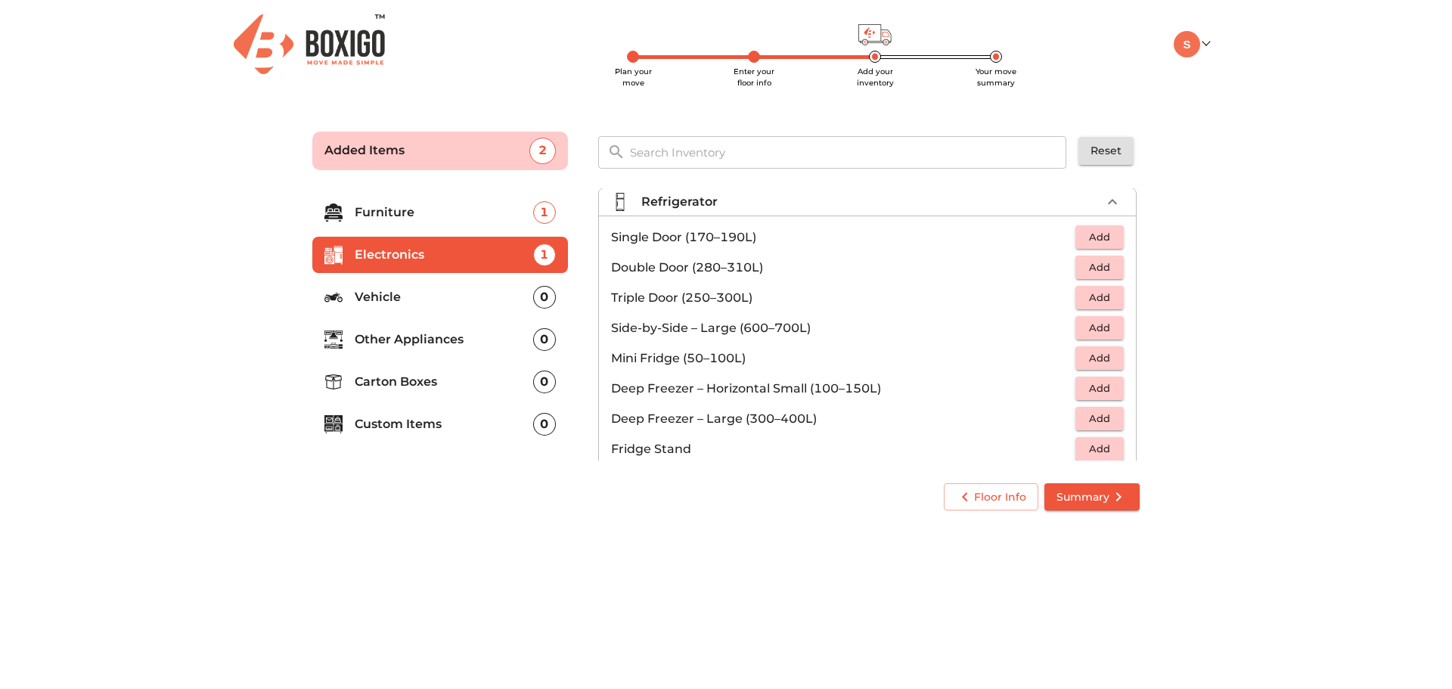
scroll to position [22, 0]
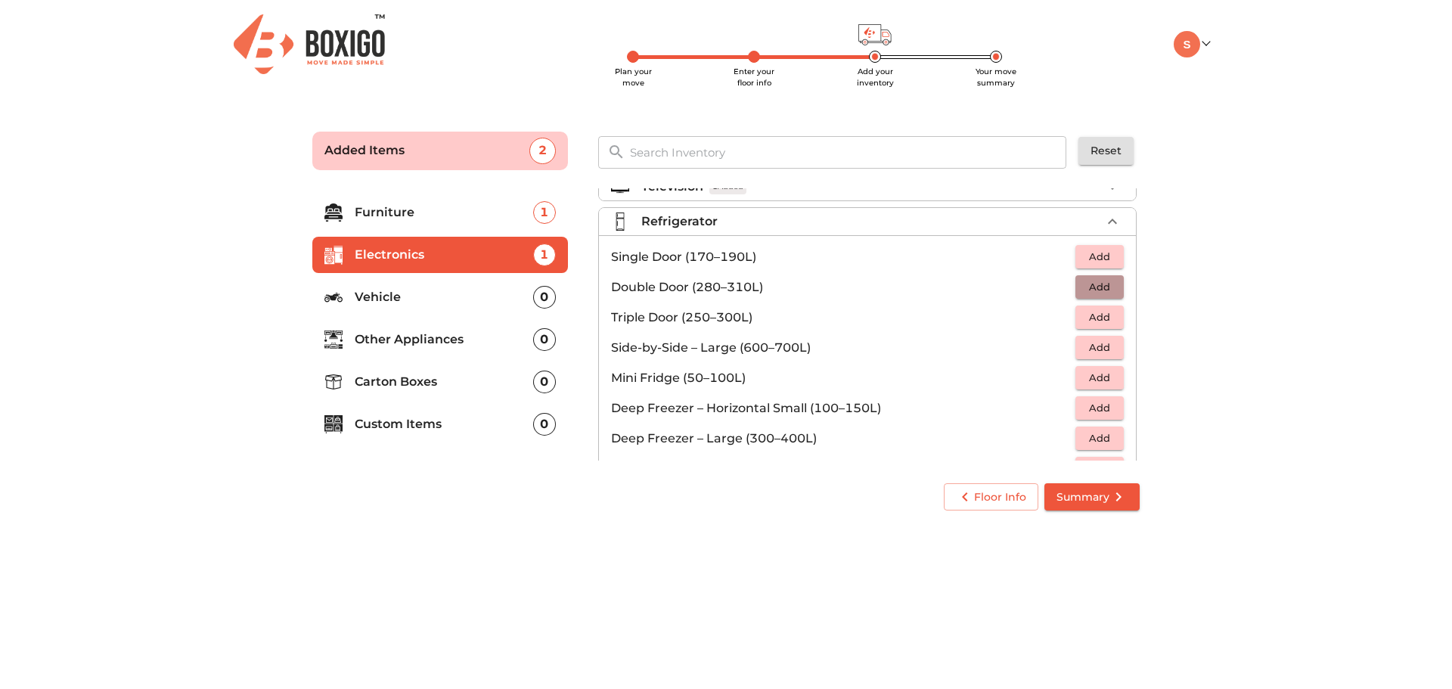
click at [1105, 287] on span "Add" at bounding box center [1099, 286] width 33 height 17
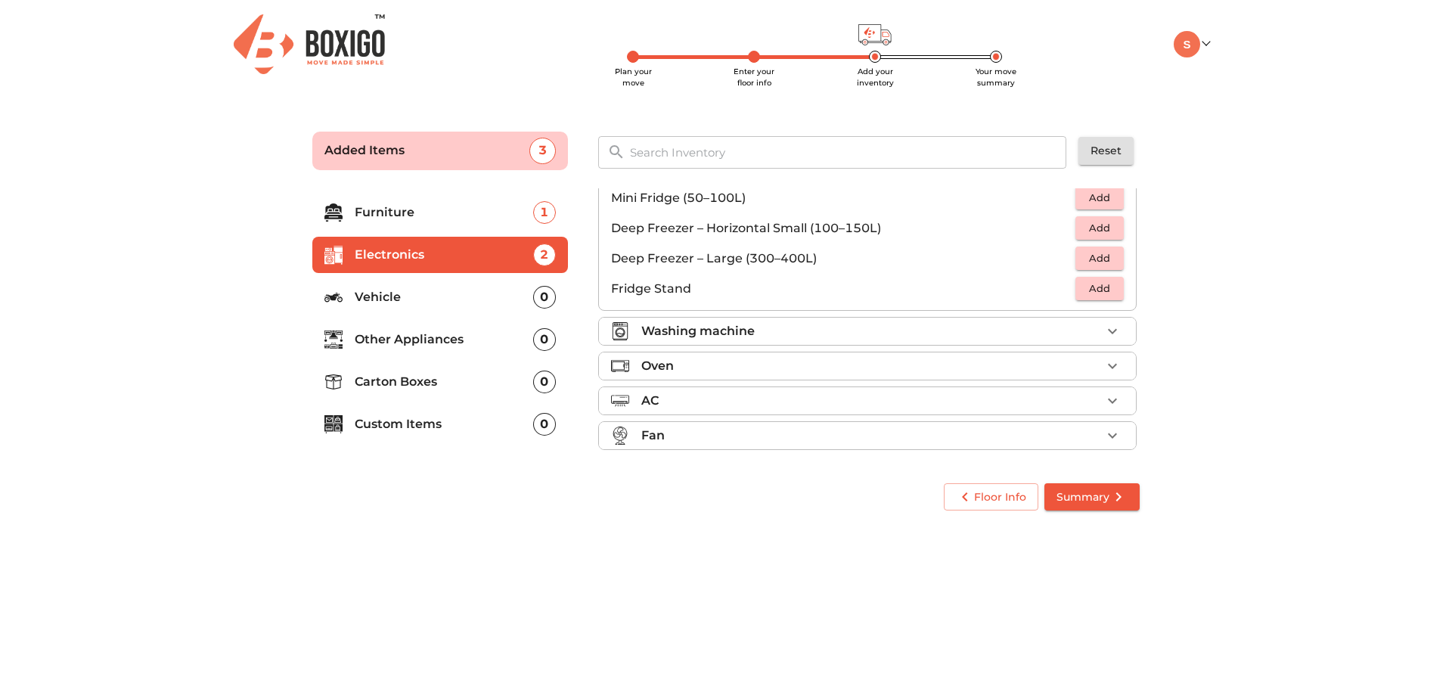
scroll to position [203, 0]
click at [1103, 330] on icon "button" at bounding box center [1112, 330] width 18 height 18
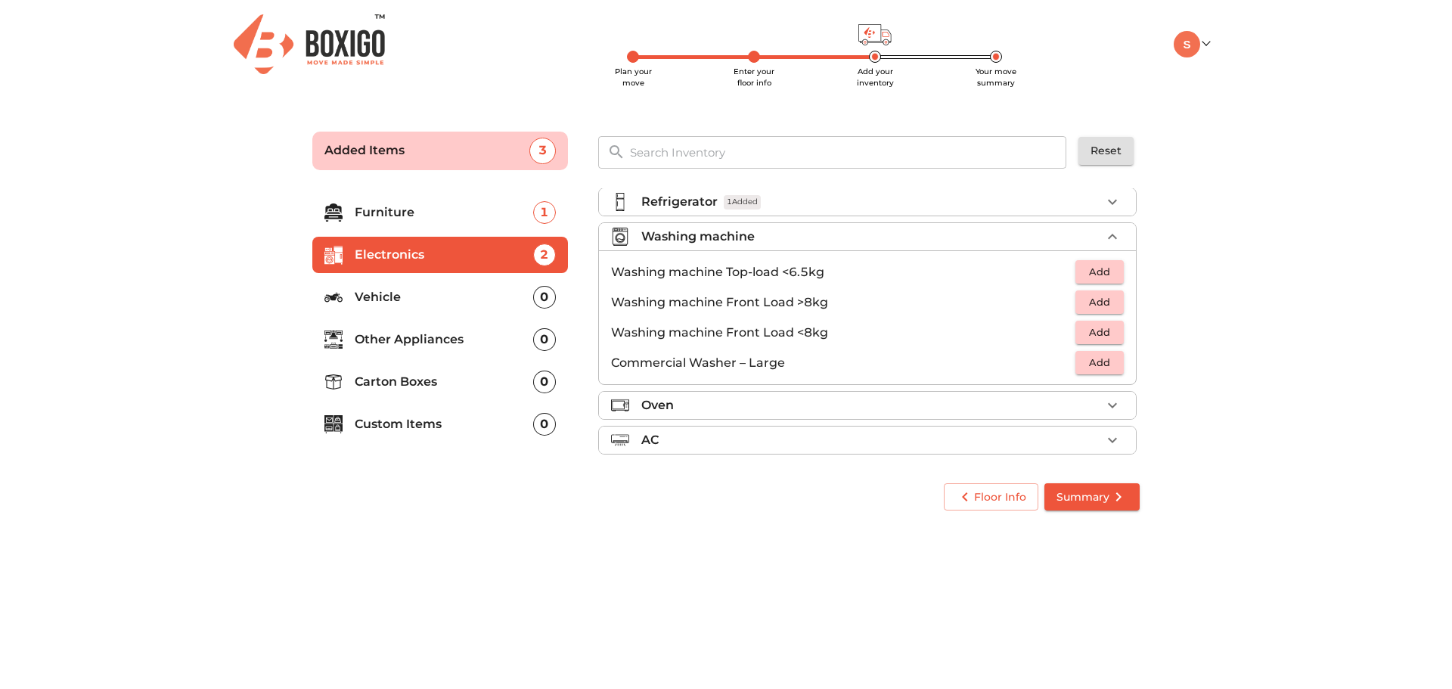
scroll to position [76, 0]
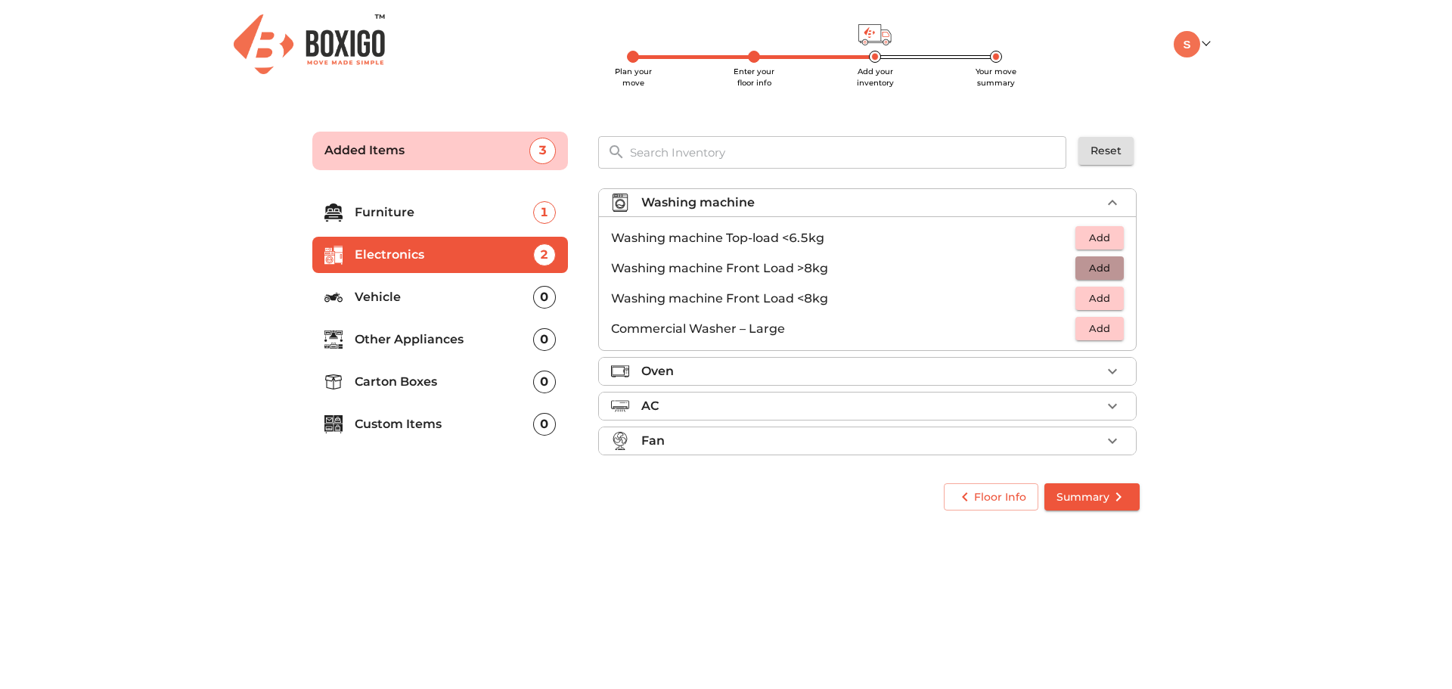
click at [1103, 268] on span "Add" at bounding box center [1099, 267] width 33 height 17
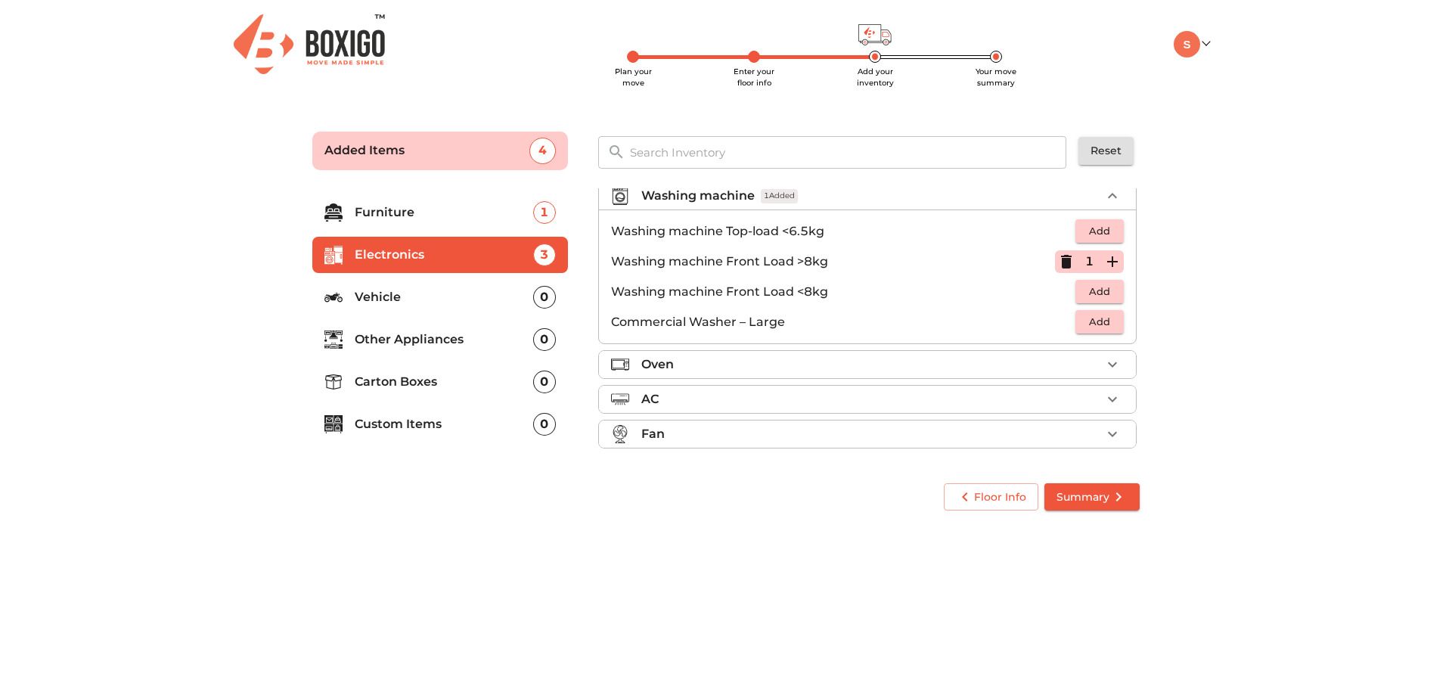
click at [1108, 364] on icon "button" at bounding box center [1112, 363] width 9 height 5
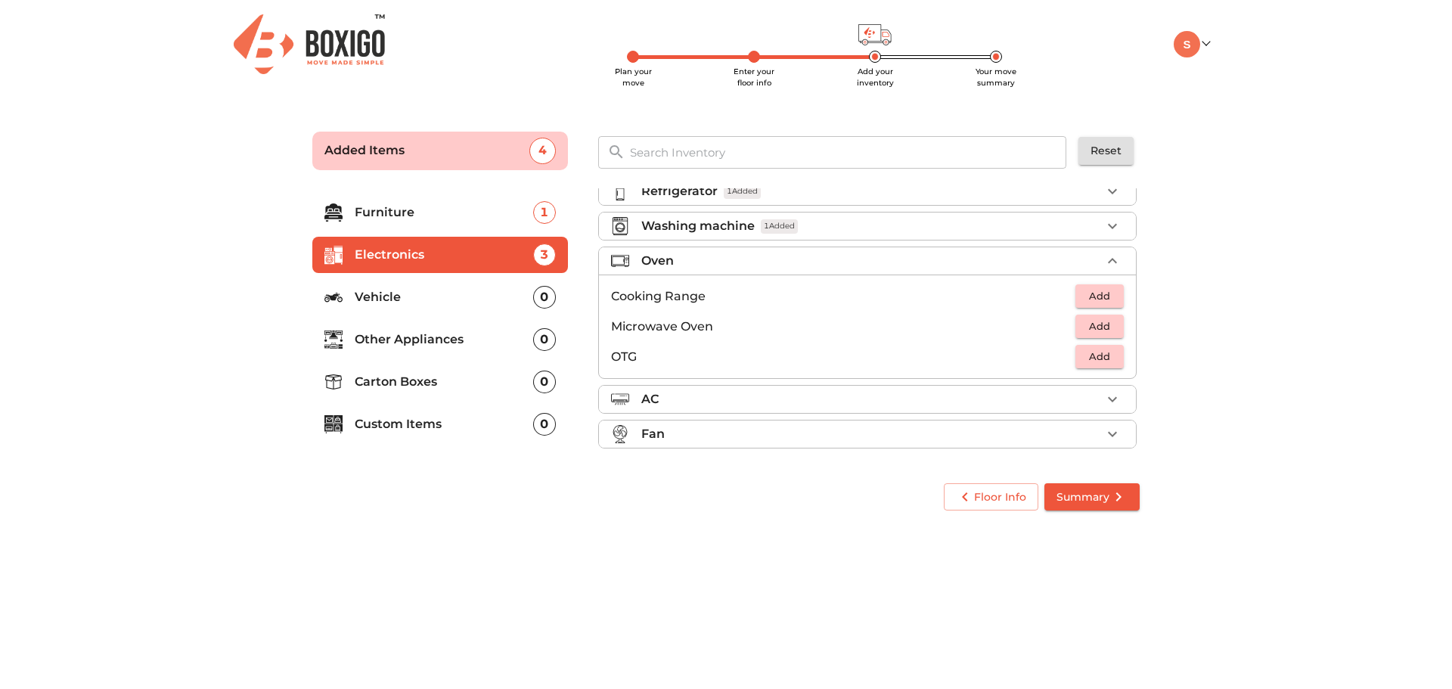
scroll to position [52, 0]
click at [1097, 360] on span "Add" at bounding box center [1099, 356] width 33 height 17
click at [701, 397] on div "AC" at bounding box center [871, 399] width 460 height 18
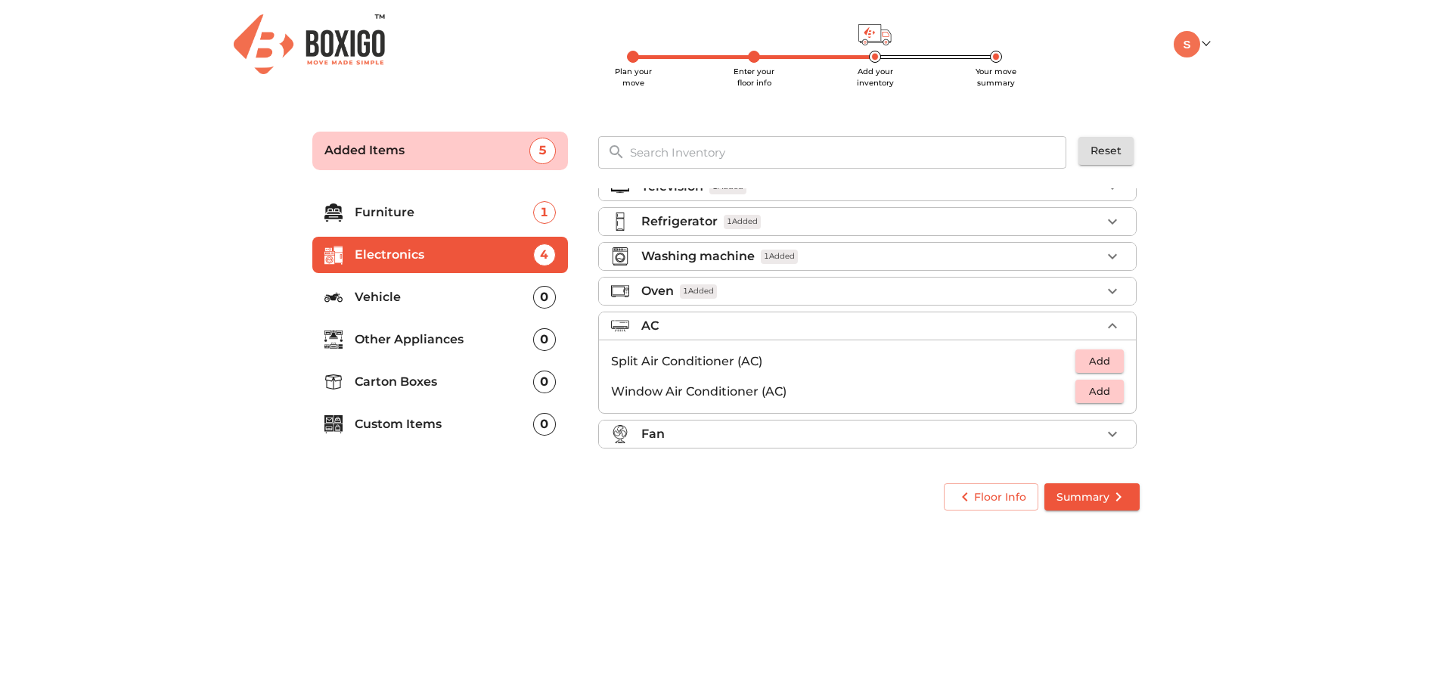
click at [697, 437] on div "Fan" at bounding box center [871, 434] width 460 height 18
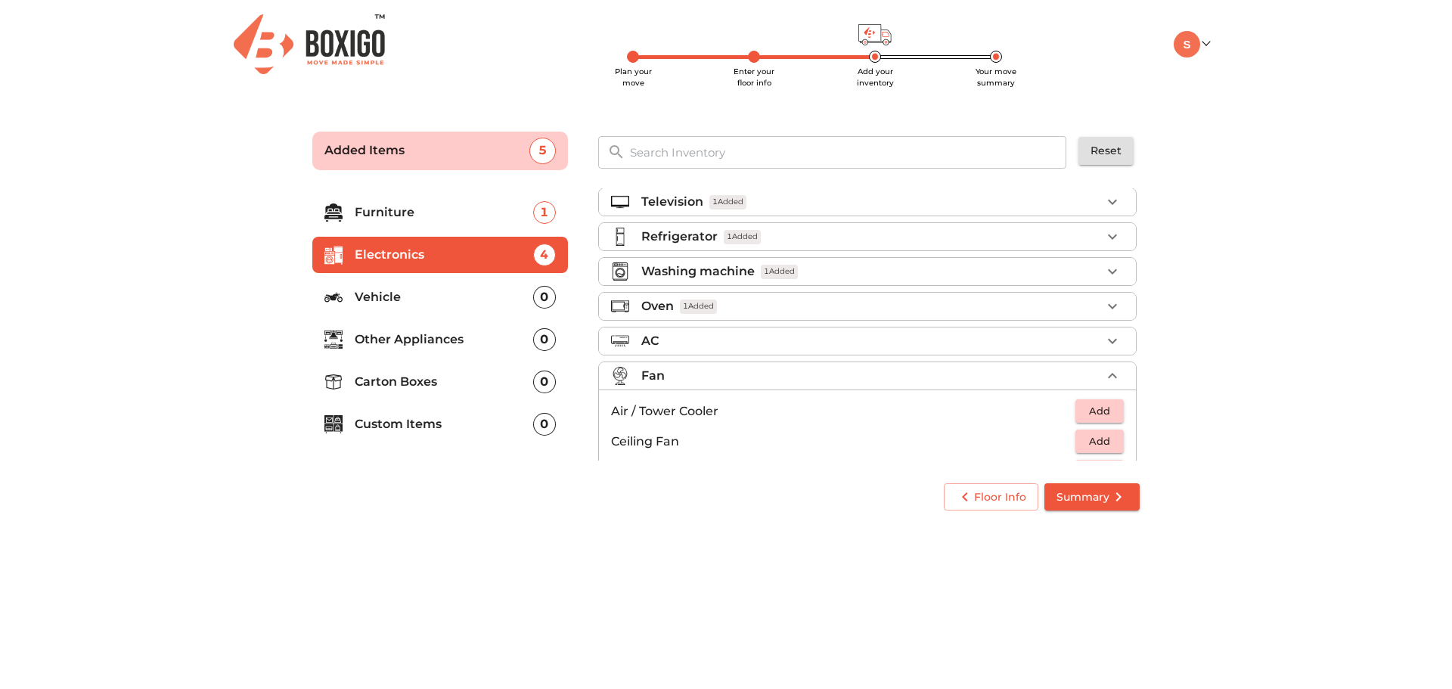
scroll to position [0, 0]
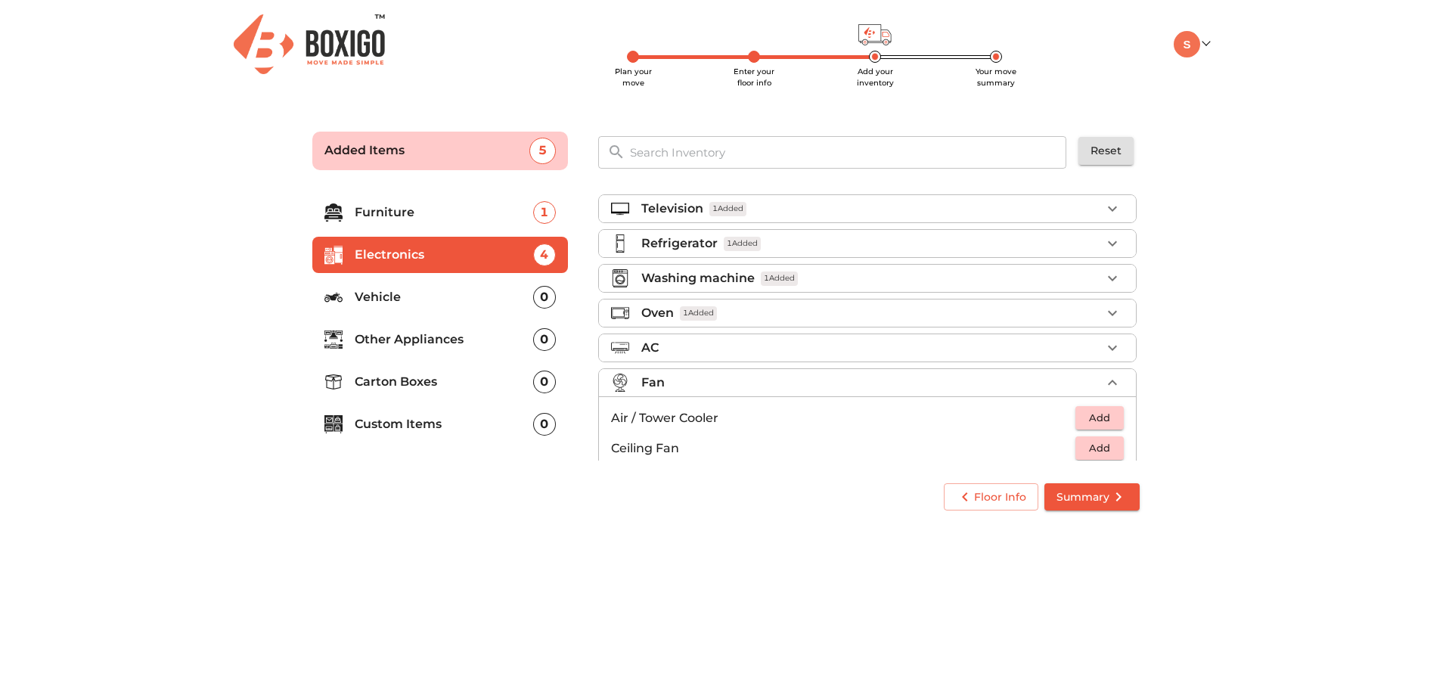
click at [375, 215] on p "Furniture" at bounding box center [444, 212] width 178 height 18
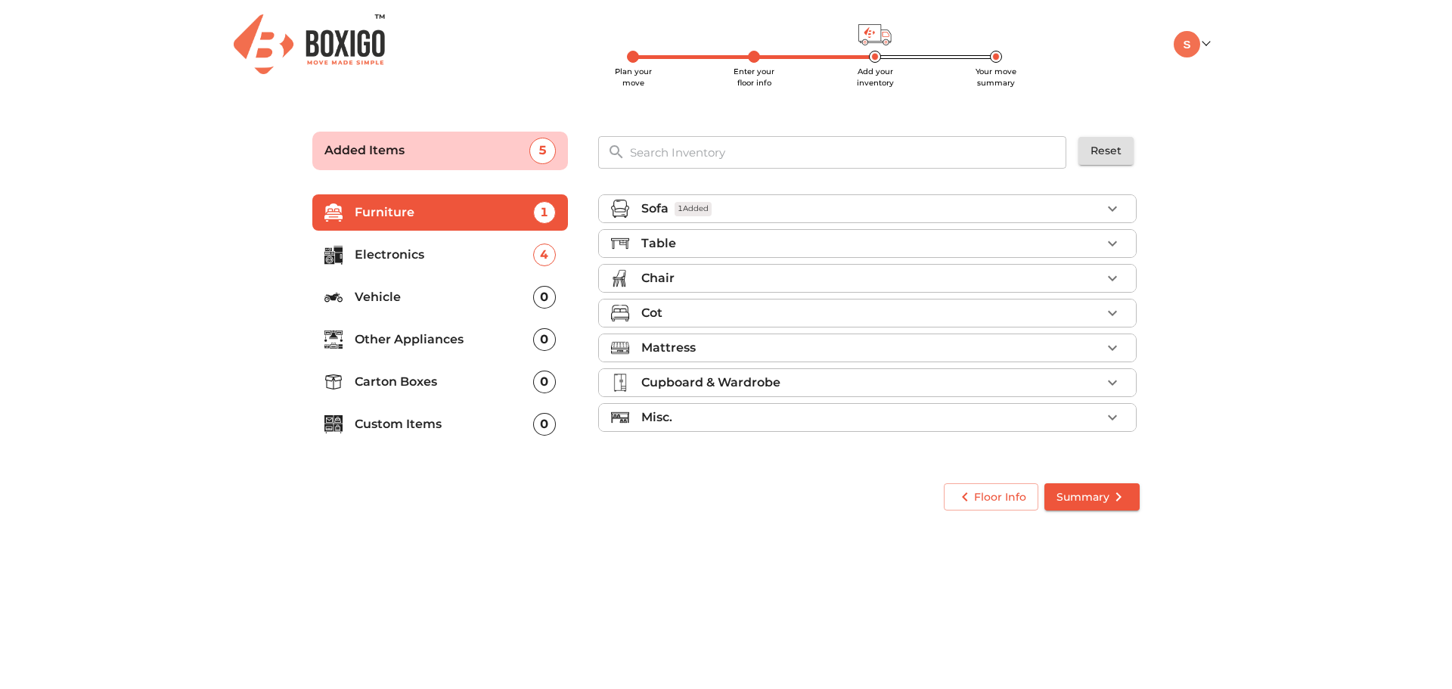
click at [1109, 309] on icon "button" at bounding box center [1112, 313] width 18 height 18
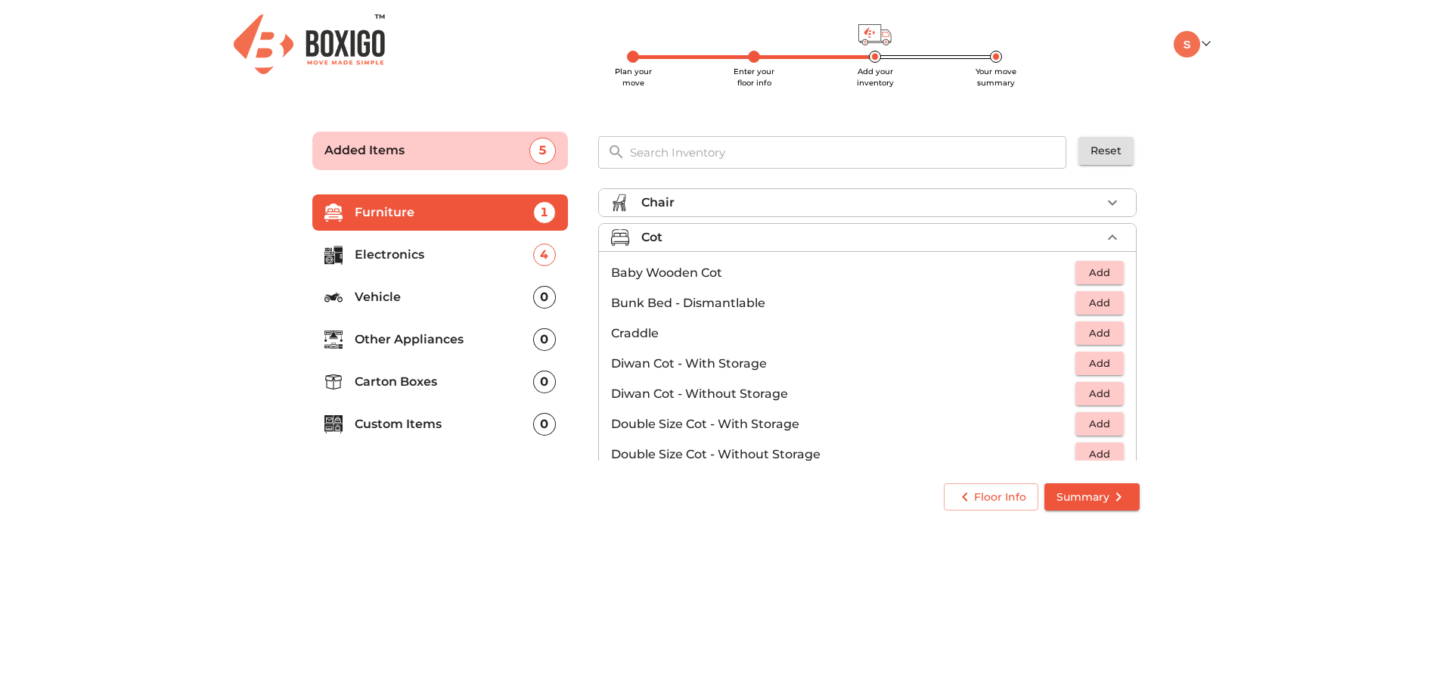
scroll to position [151, 0]
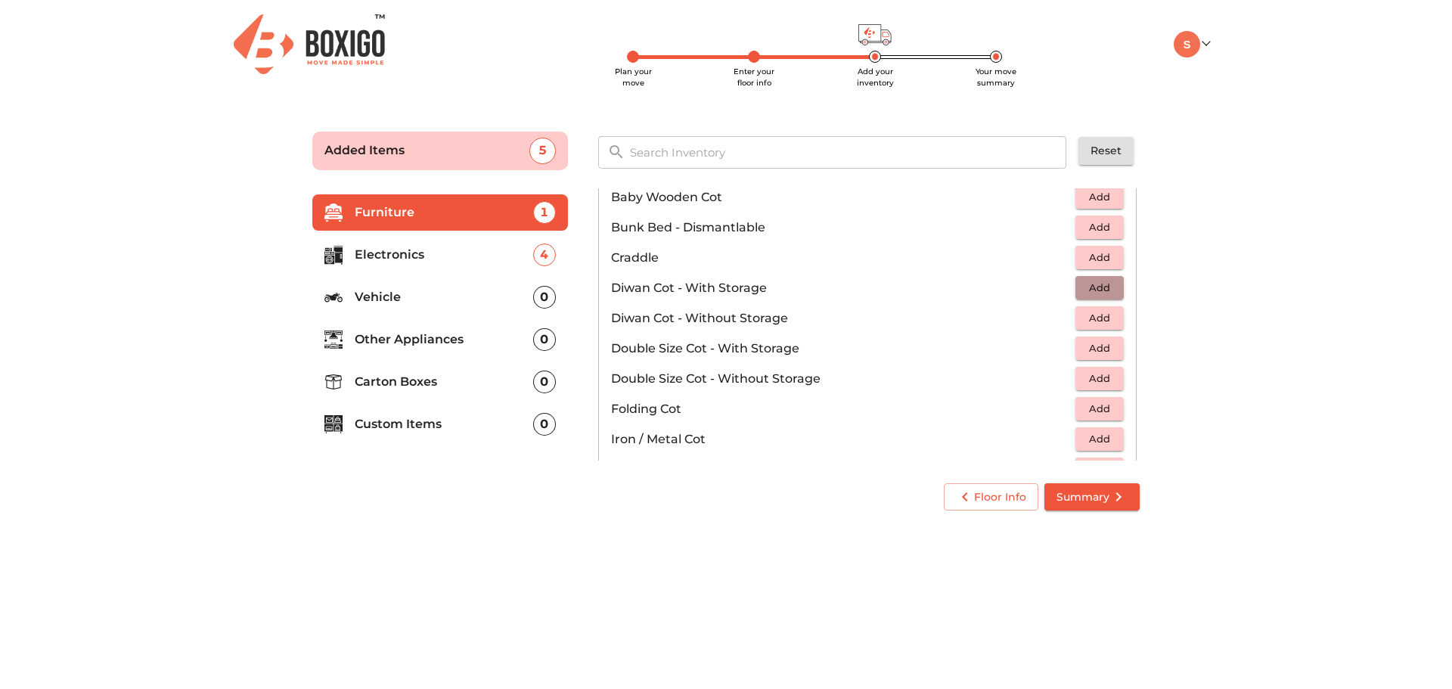
click at [1086, 284] on span "Add" at bounding box center [1099, 287] width 33 height 17
click at [1107, 285] on icon "button" at bounding box center [1112, 288] width 11 height 11
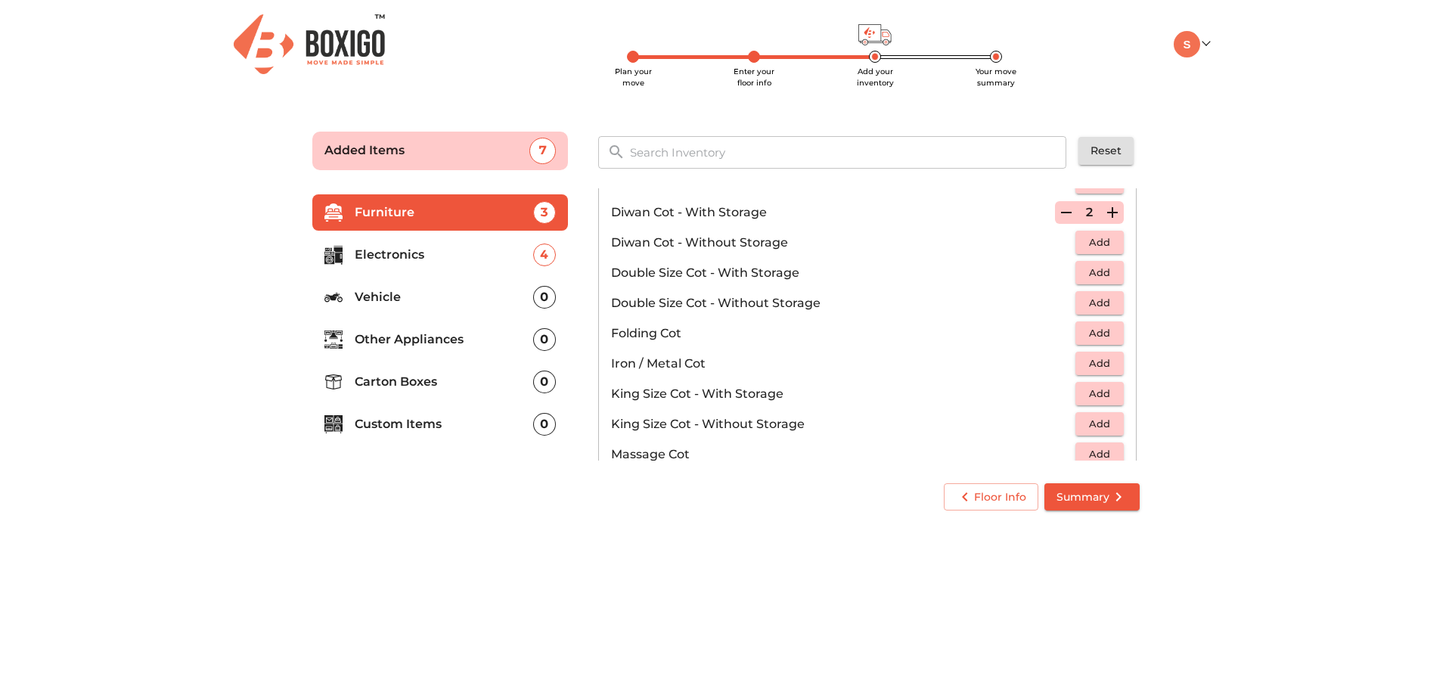
scroll to position [302, 0]
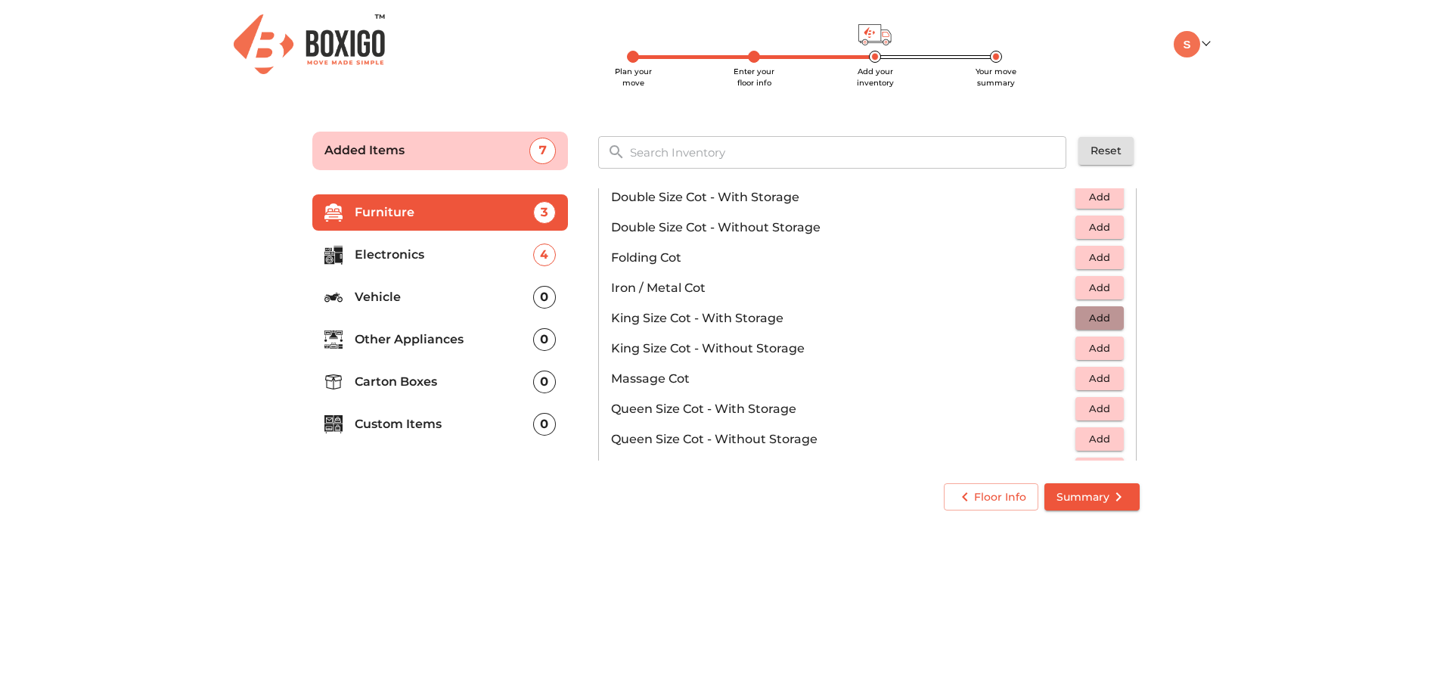
click at [1095, 319] on span "Add" at bounding box center [1099, 317] width 33 height 17
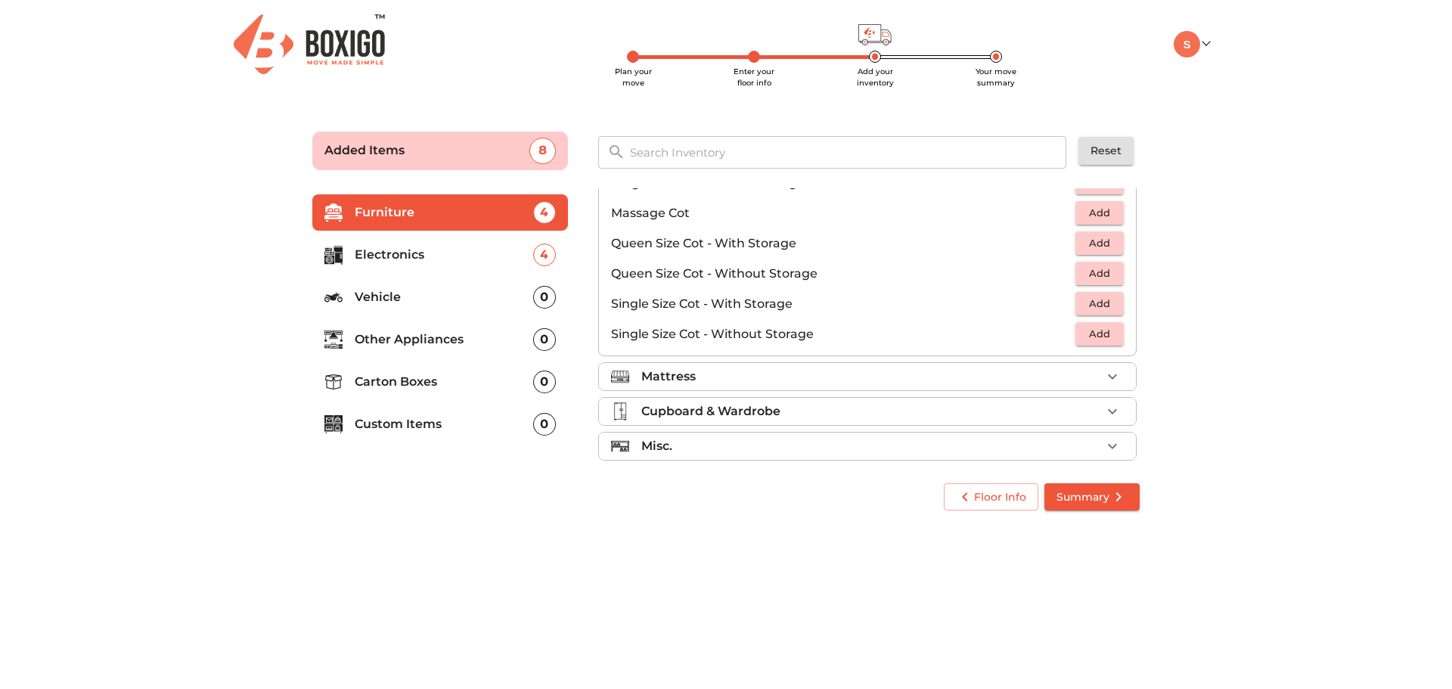
scroll to position [480, 0]
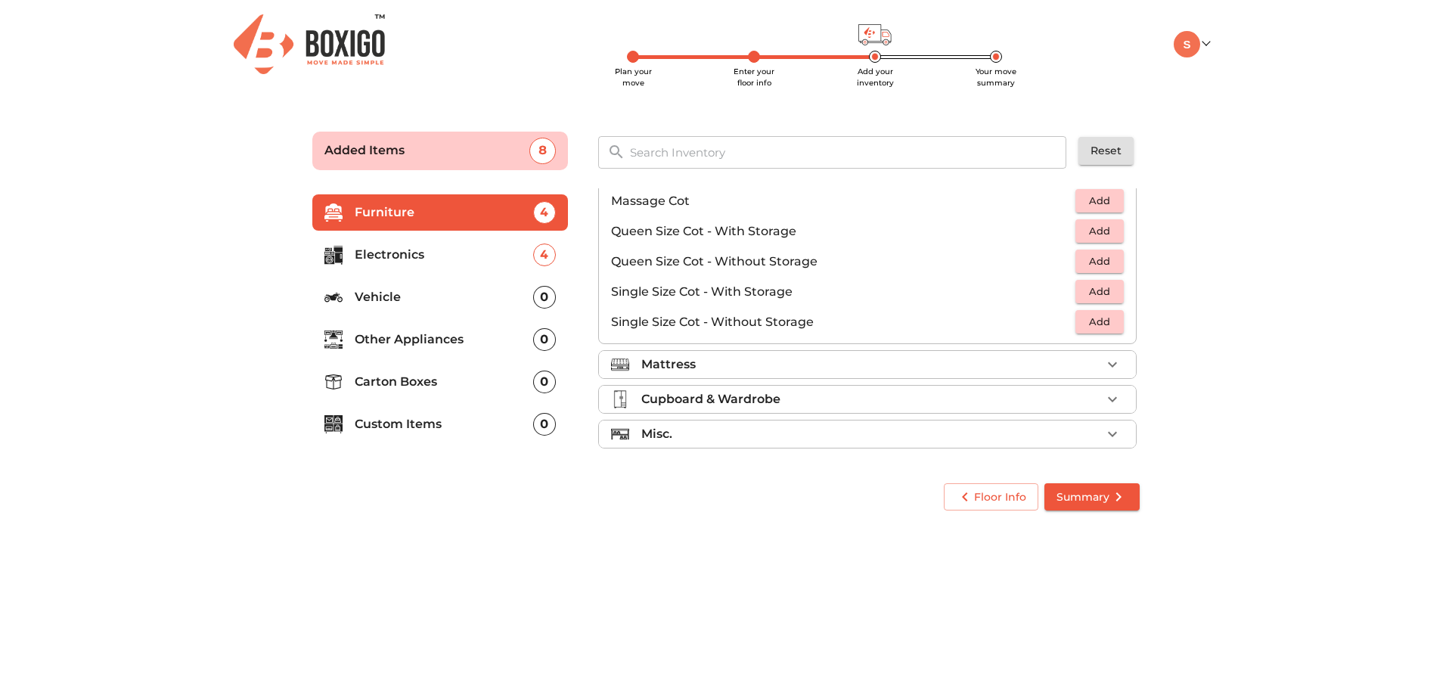
click at [1108, 366] on icon "button" at bounding box center [1112, 363] width 9 height 5
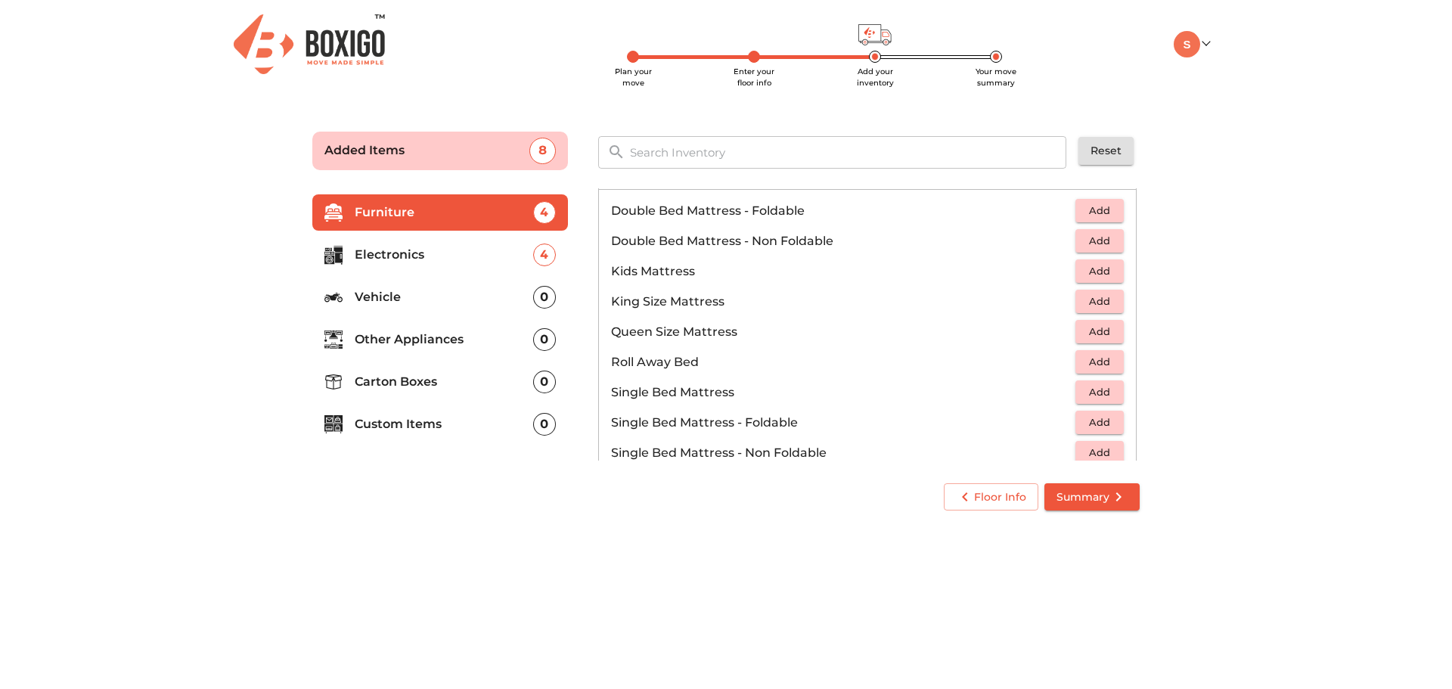
scroll to position [172, 0]
click at [1093, 300] on span "Add" at bounding box center [1099, 301] width 33 height 17
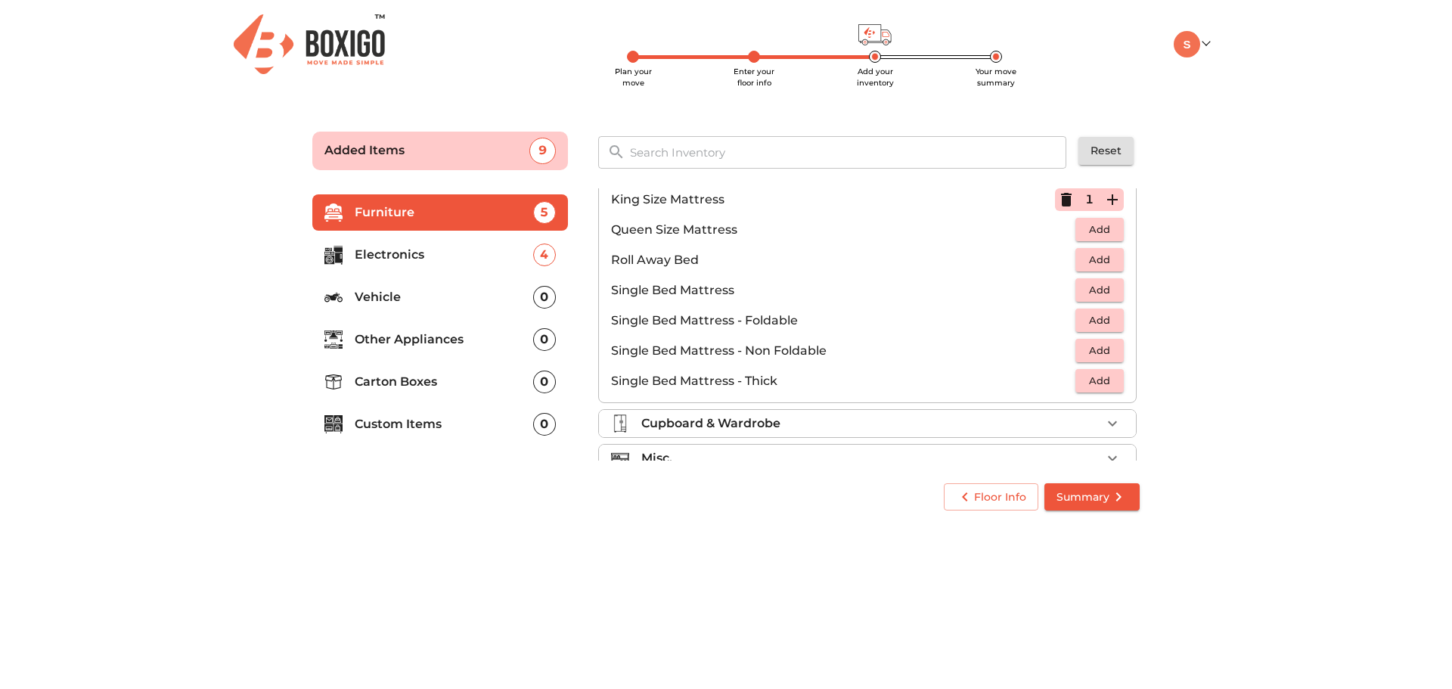
scroll to position [299, 0]
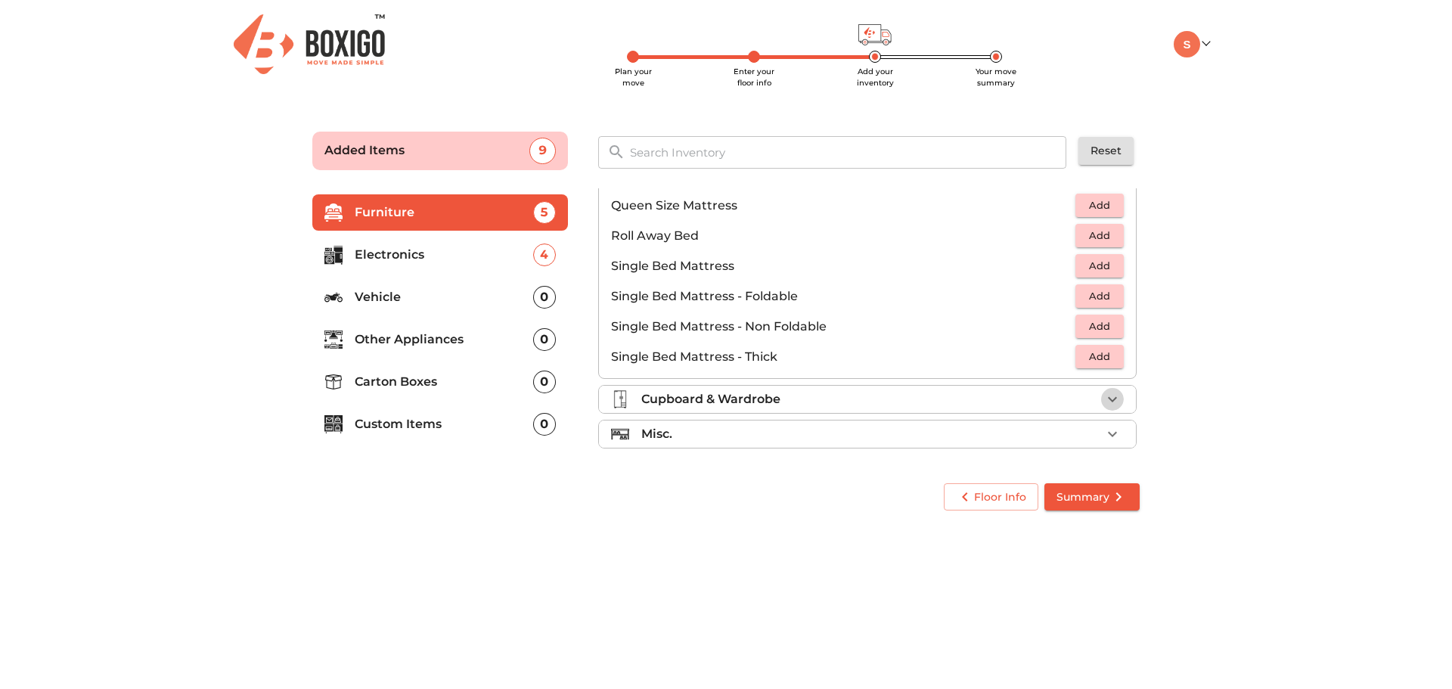
click at [1108, 398] on icon "button" at bounding box center [1112, 398] width 9 height 5
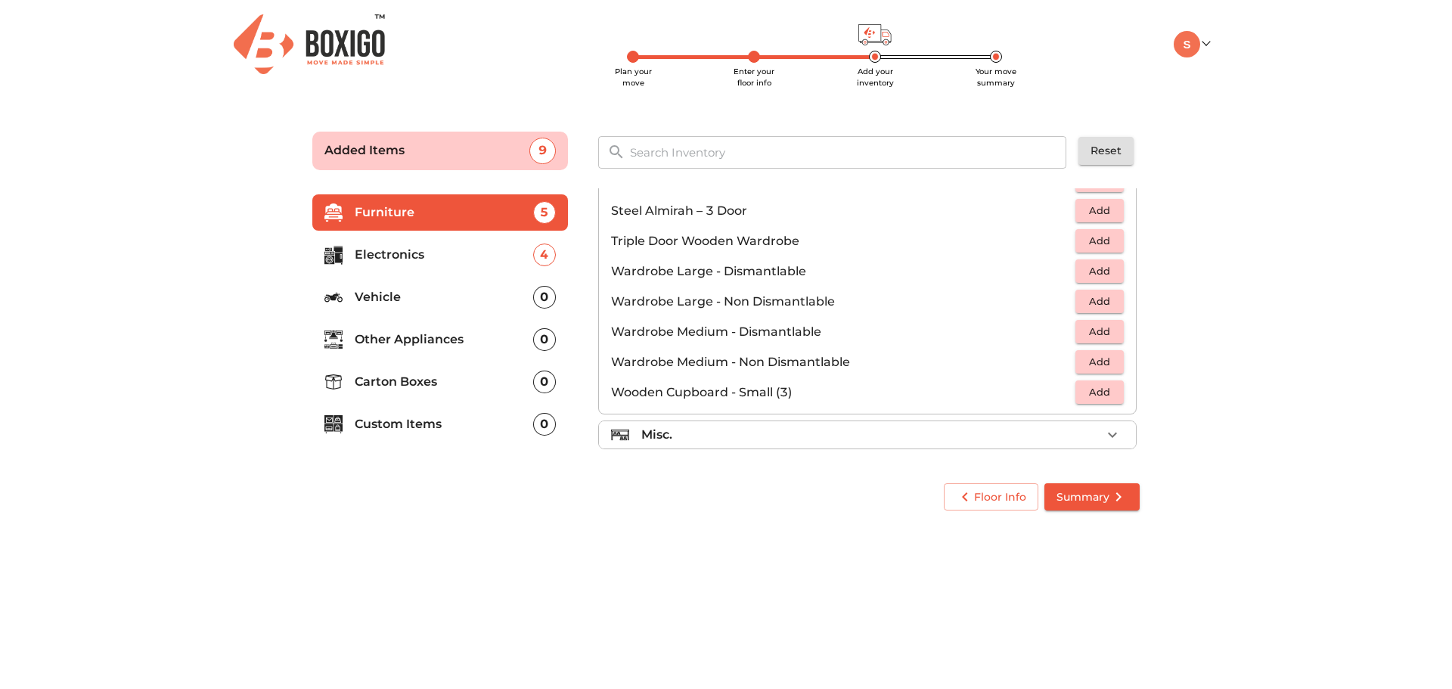
scroll to position [510, 0]
click at [1108, 434] on icon "button" at bounding box center [1112, 433] width 9 height 5
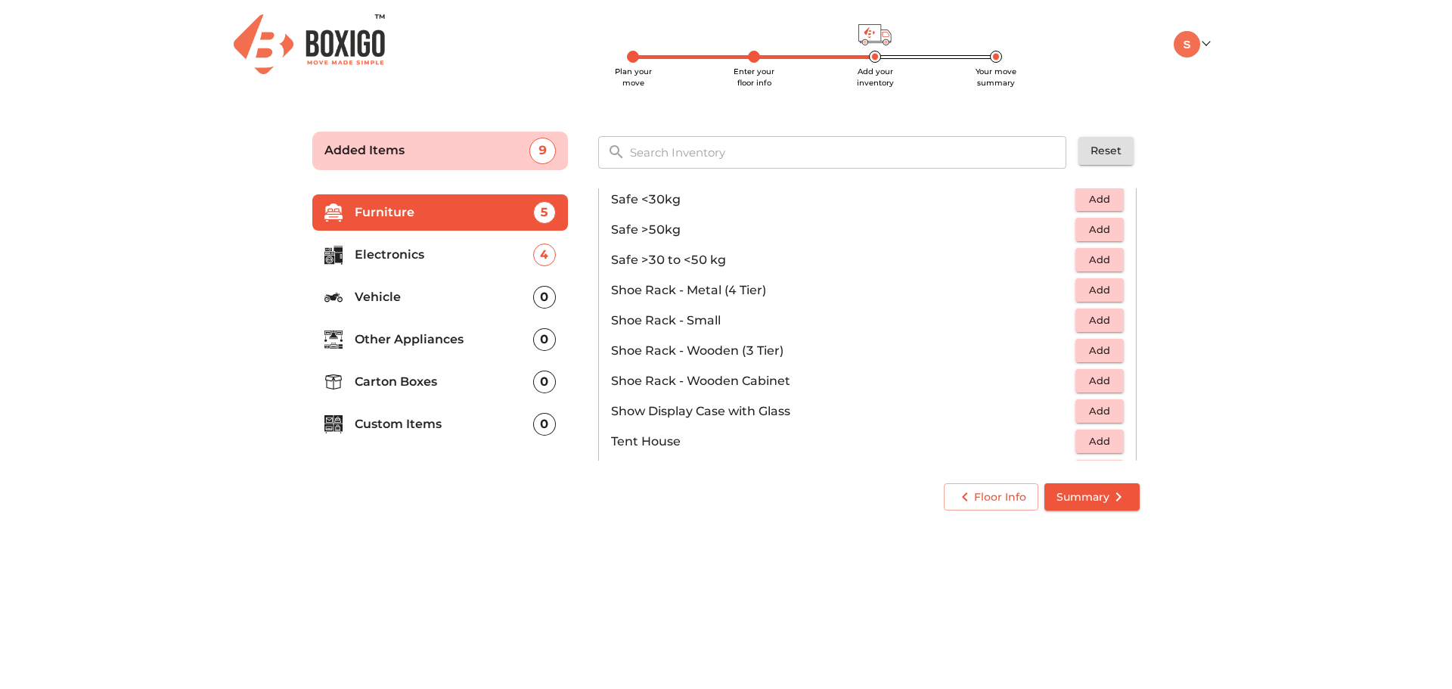
scroll to position [813, 0]
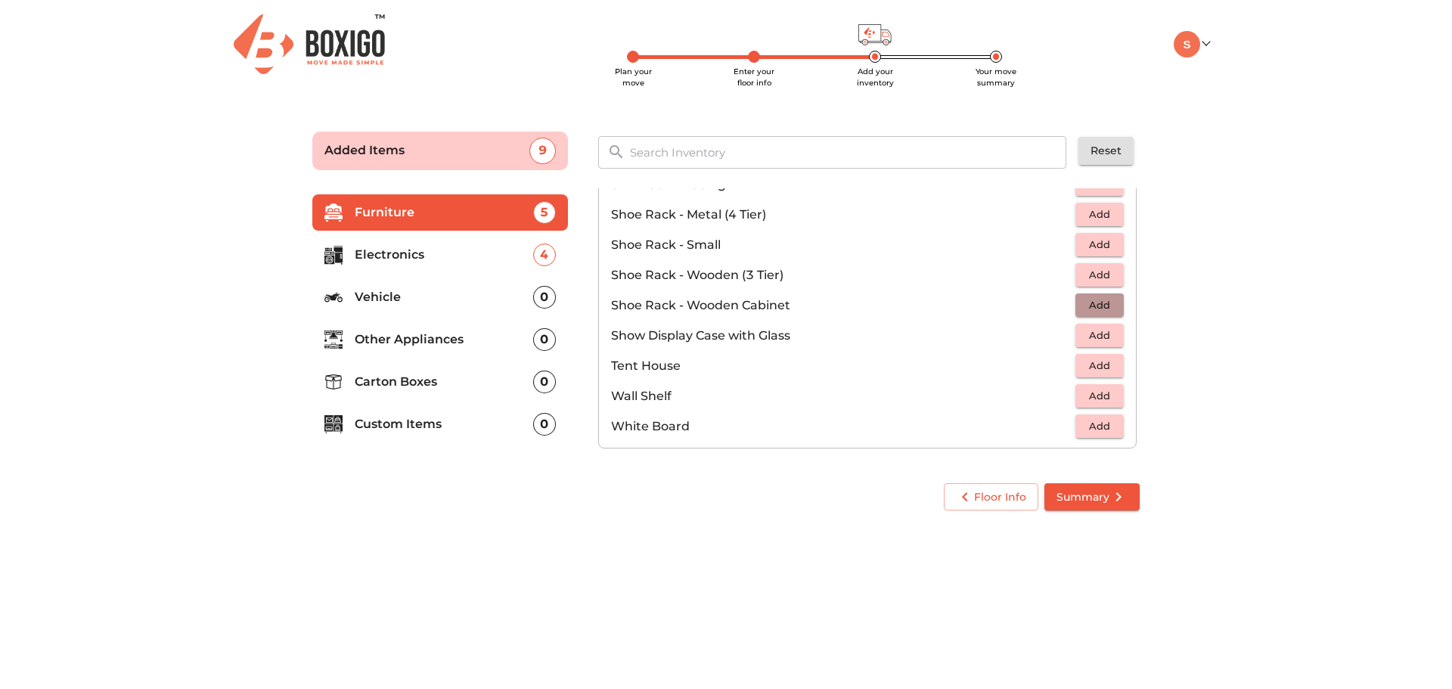
click at [1097, 301] on span "Add" at bounding box center [1099, 304] width 33 height 17
click at [390, 293] on p "Vehicle" at bounding box center [444, 297] width 178 height 18
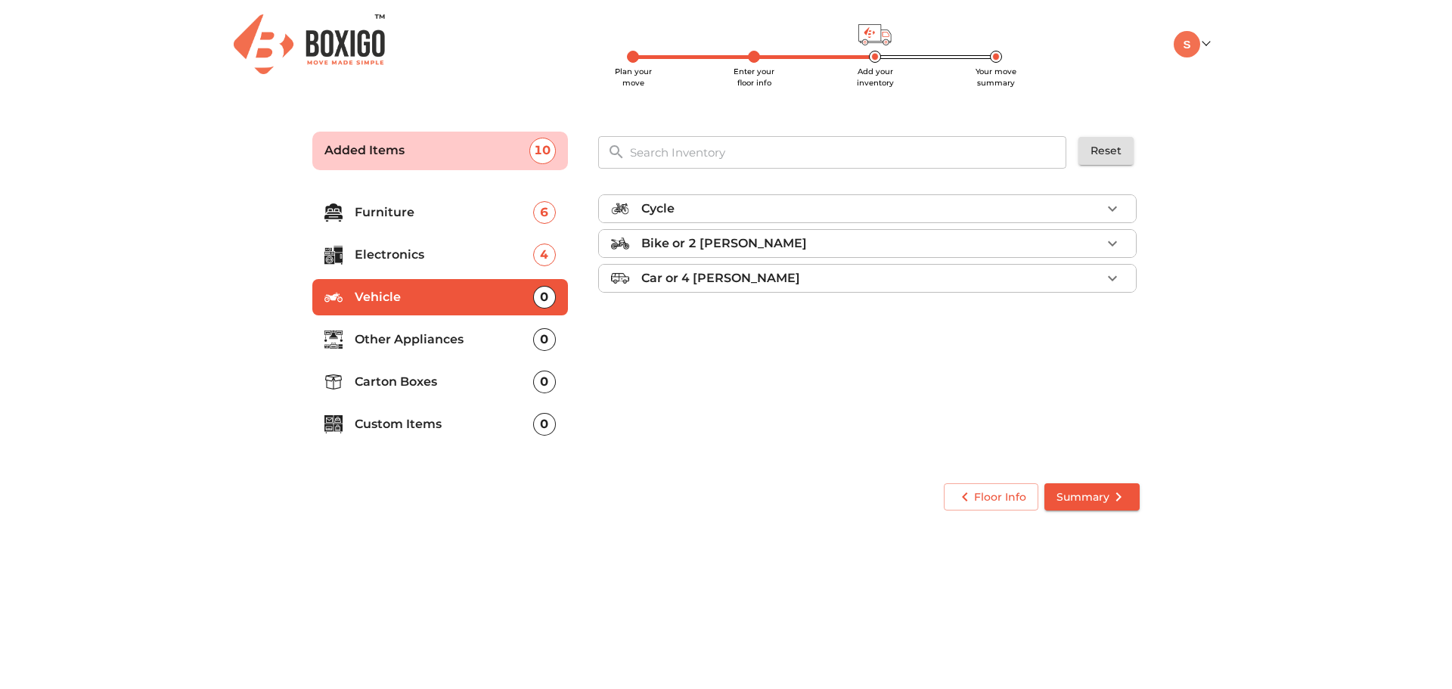
click at [383, 340] on p "Other Appliances" at bounding box center [444, 339] width 178 height 18
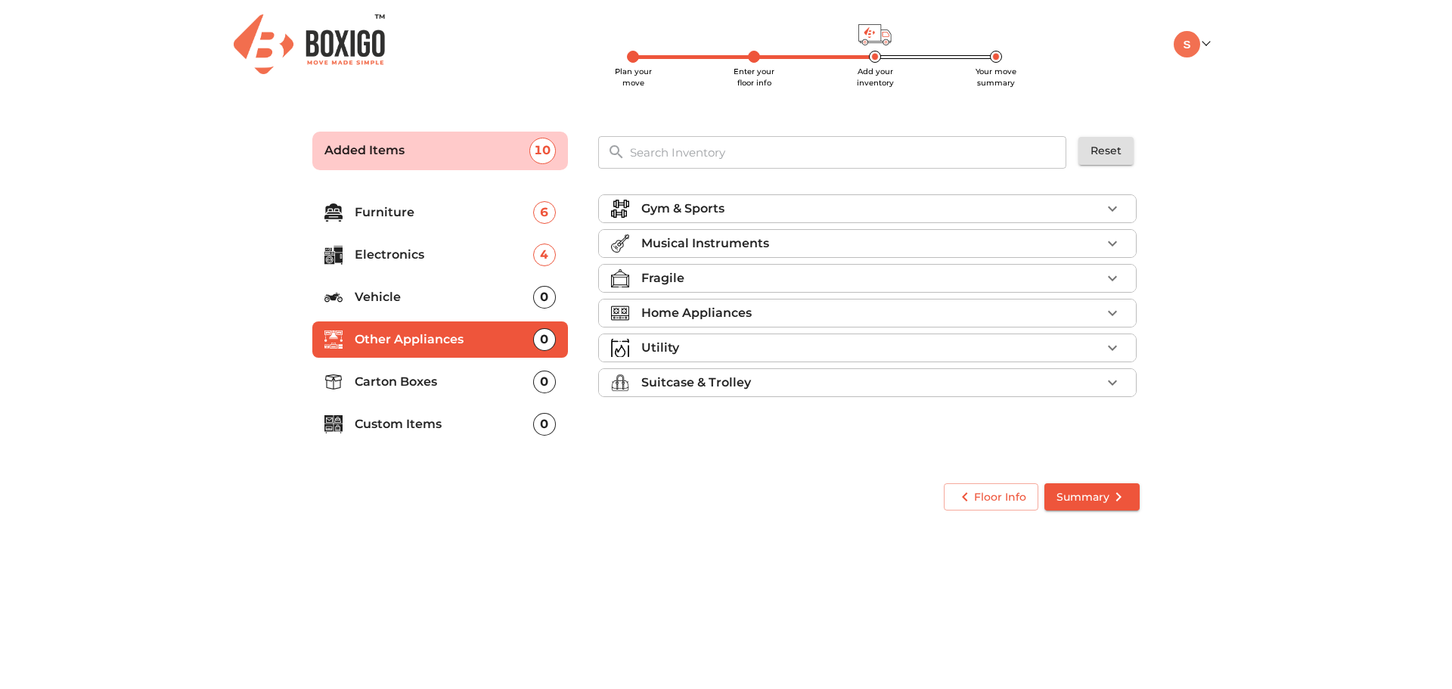
click at [734, 315] on p "Home Appliances" at bounding box center [696, 313] width 110 height 18
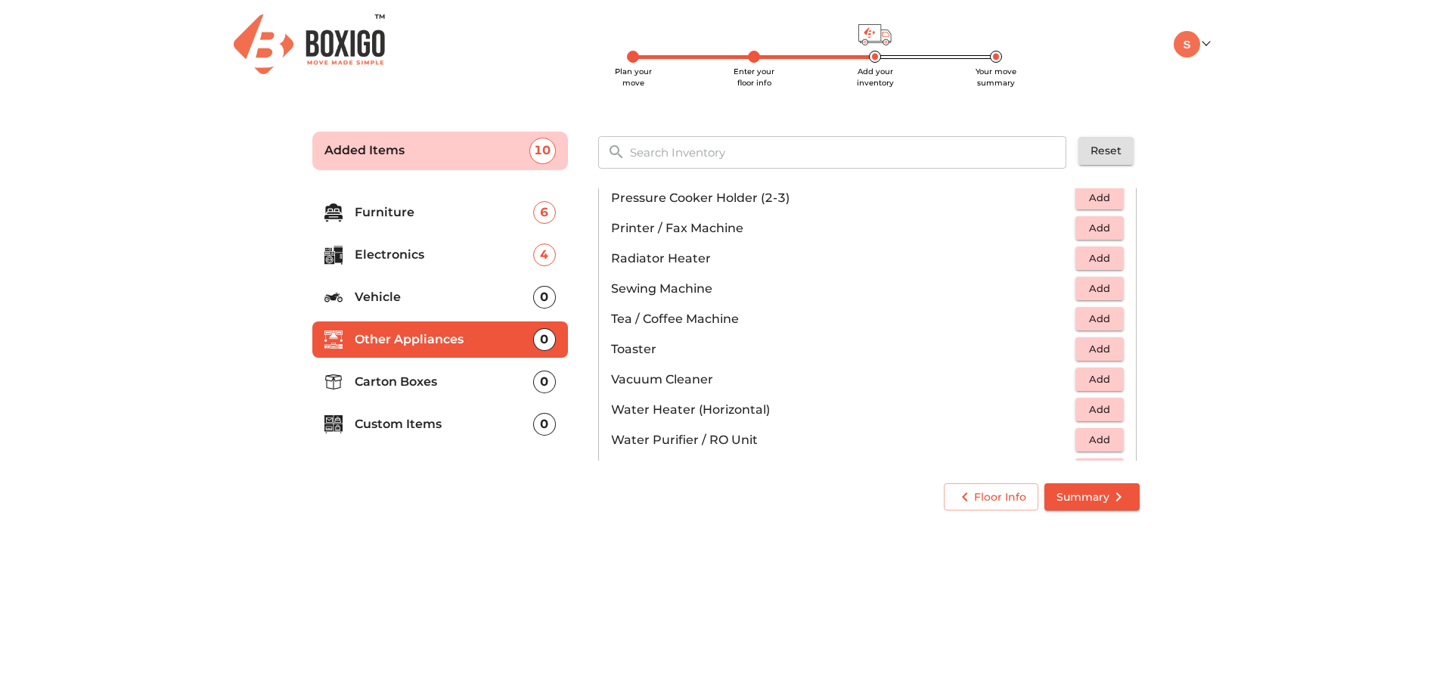
scroll to position [907, 0]
click at [1096, 287] on span "Add" at bounding box center [1099, 287] width 33 height 17
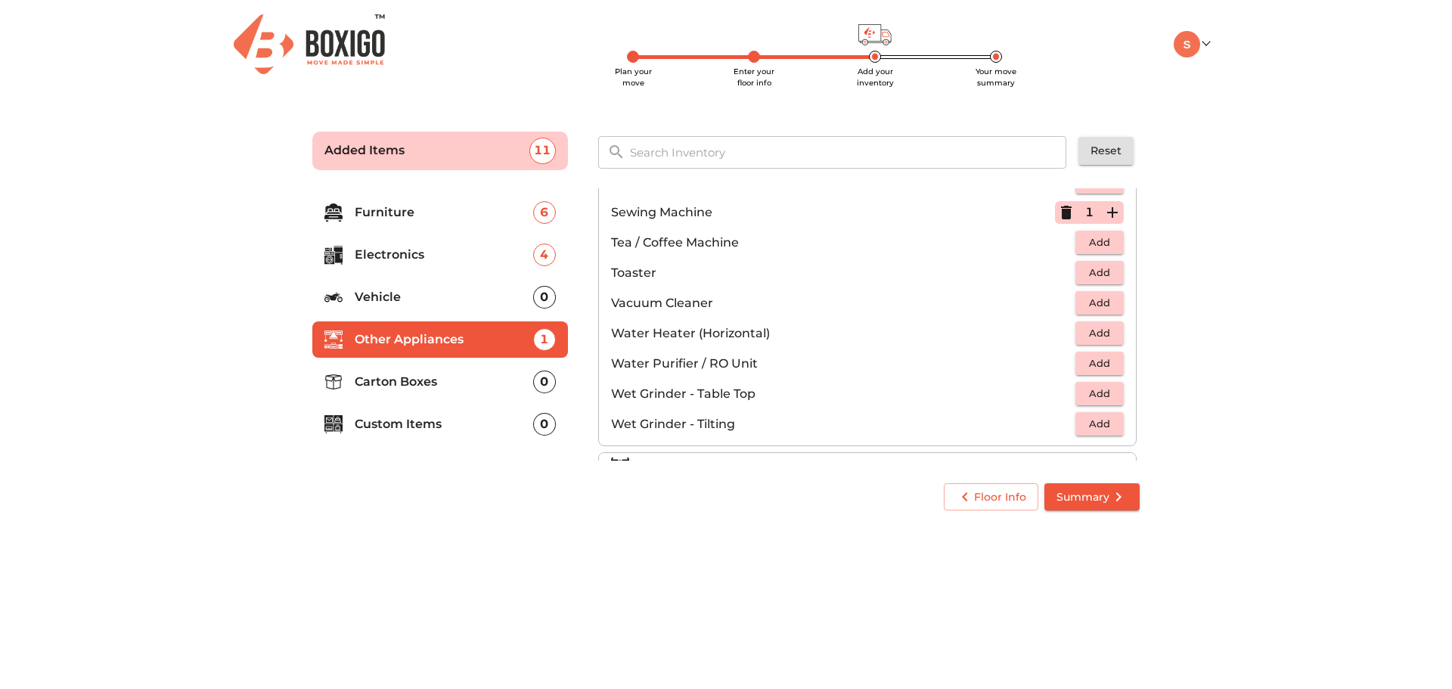
scroll to position [1050, 0]
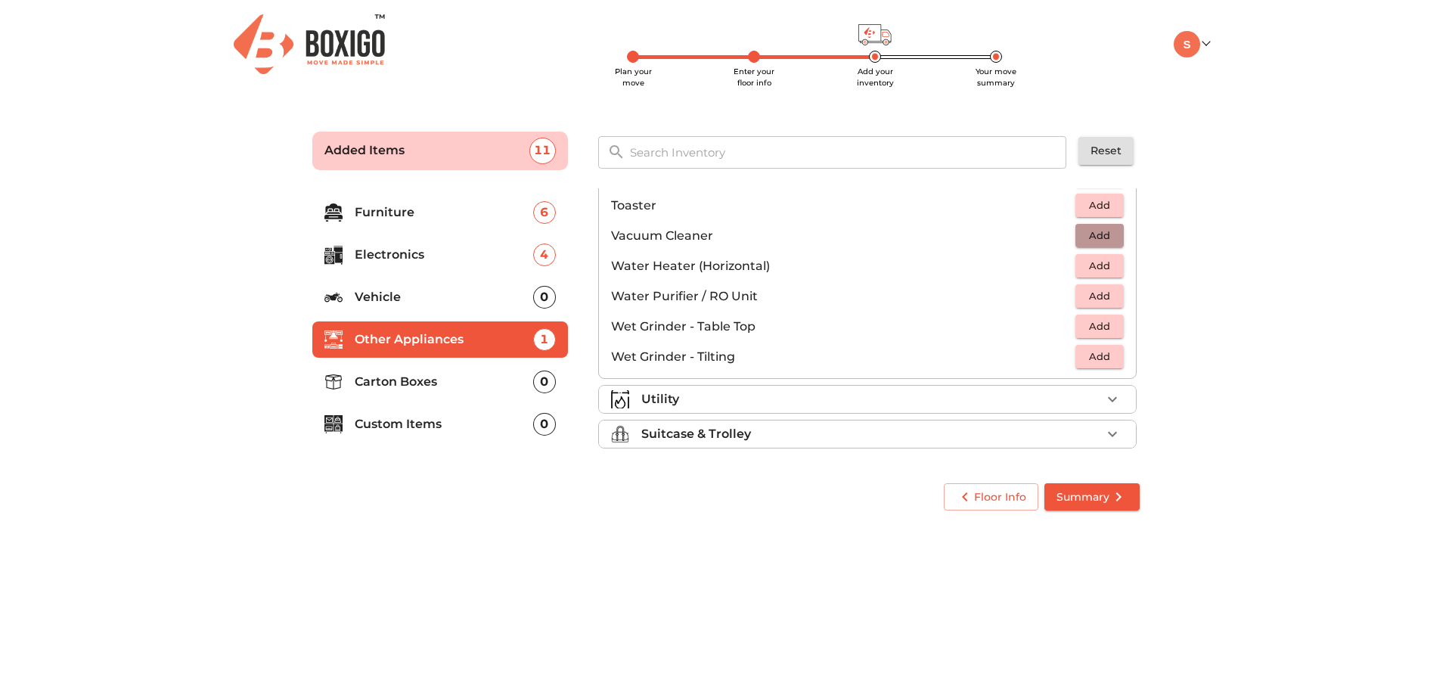
click at [1086, 236] on span "Add" at bounding box center [1099, 235] width 33 height 17
click at [1099, 294] on span "Add" at bounding box center [1099, 295] width 33 height 17
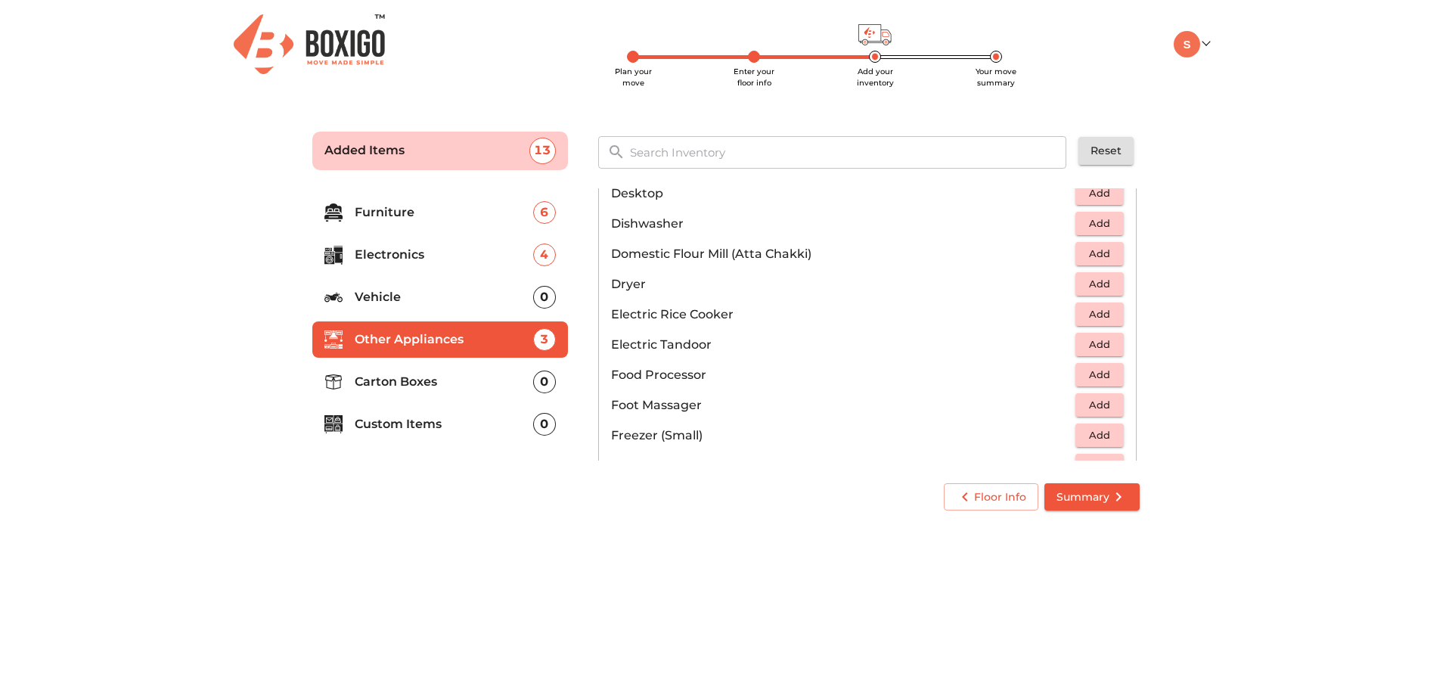
scroll to position [370, 0]
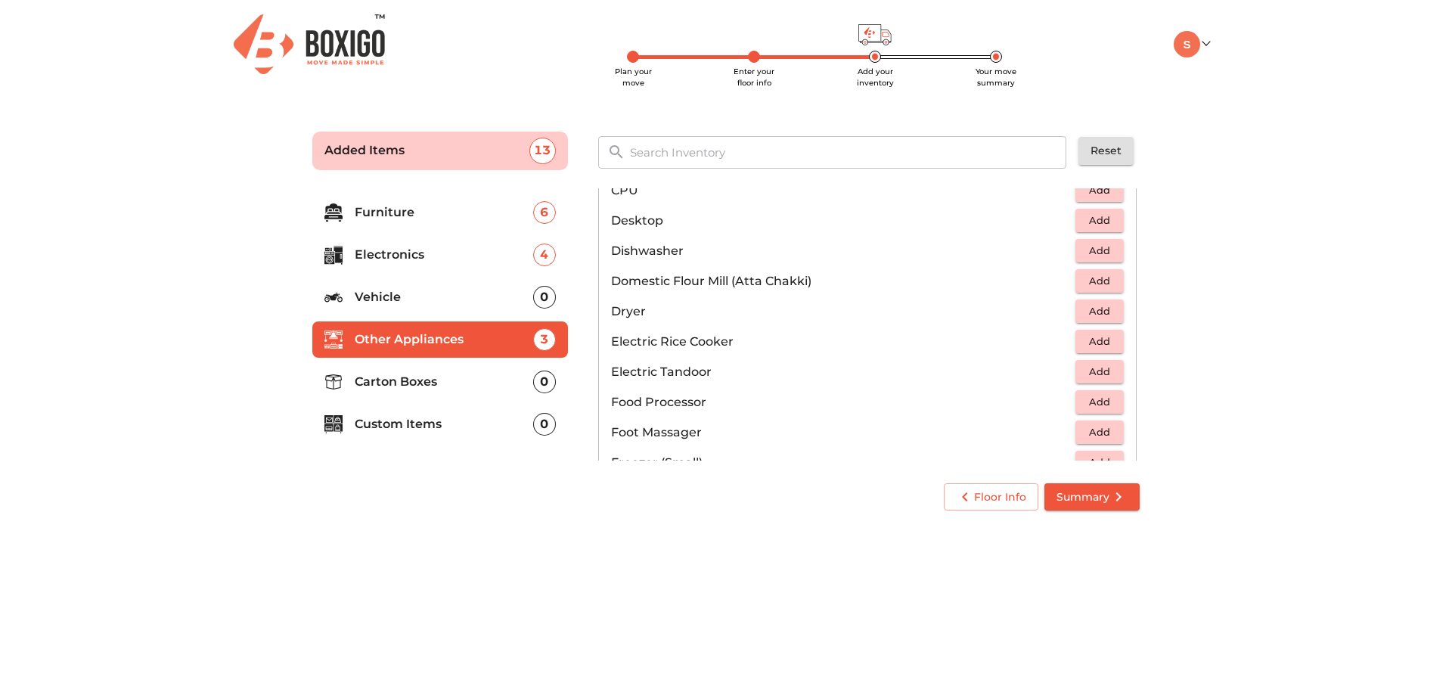
click at [471, 379] on p "Carton Boxes" at bounding box center [444, 382] width 178 height 18
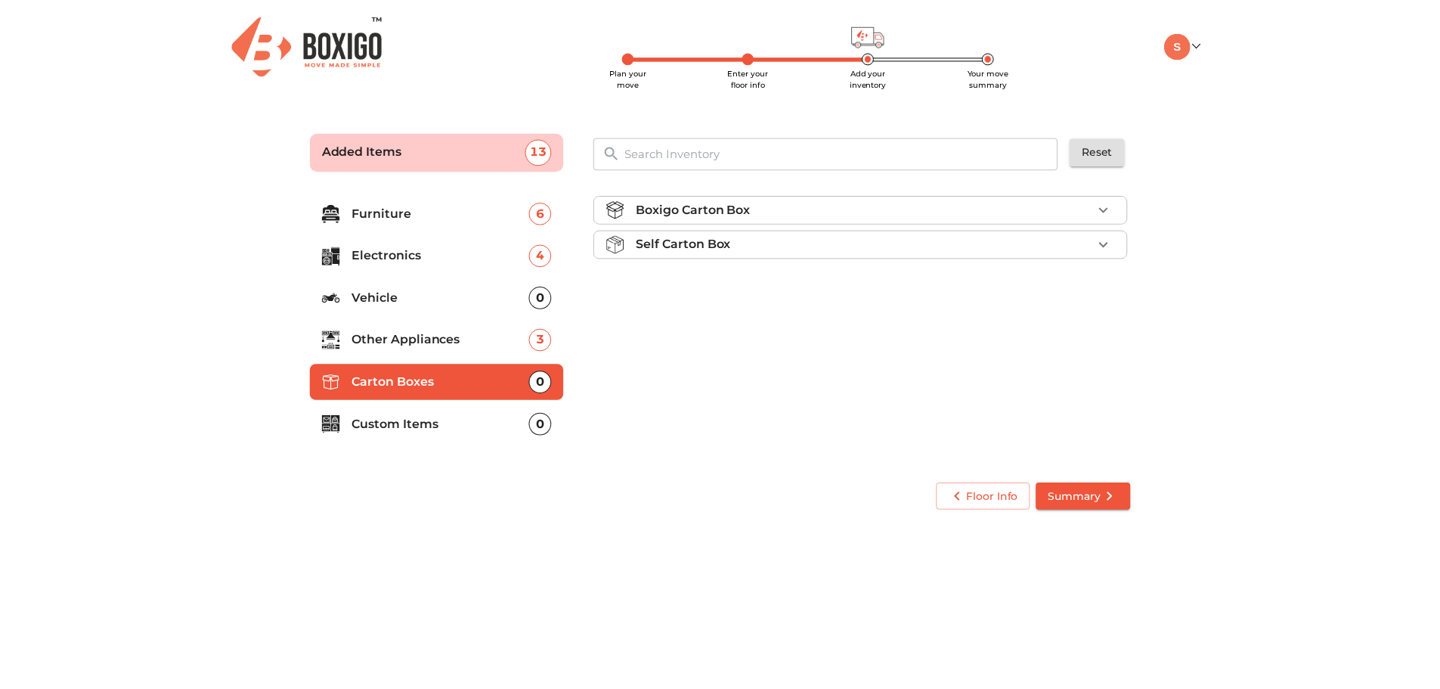
scroll to position [0, 0]
click at [1108, 242] on icon "button" at bounding box center [1112, 242] width 9 height 5
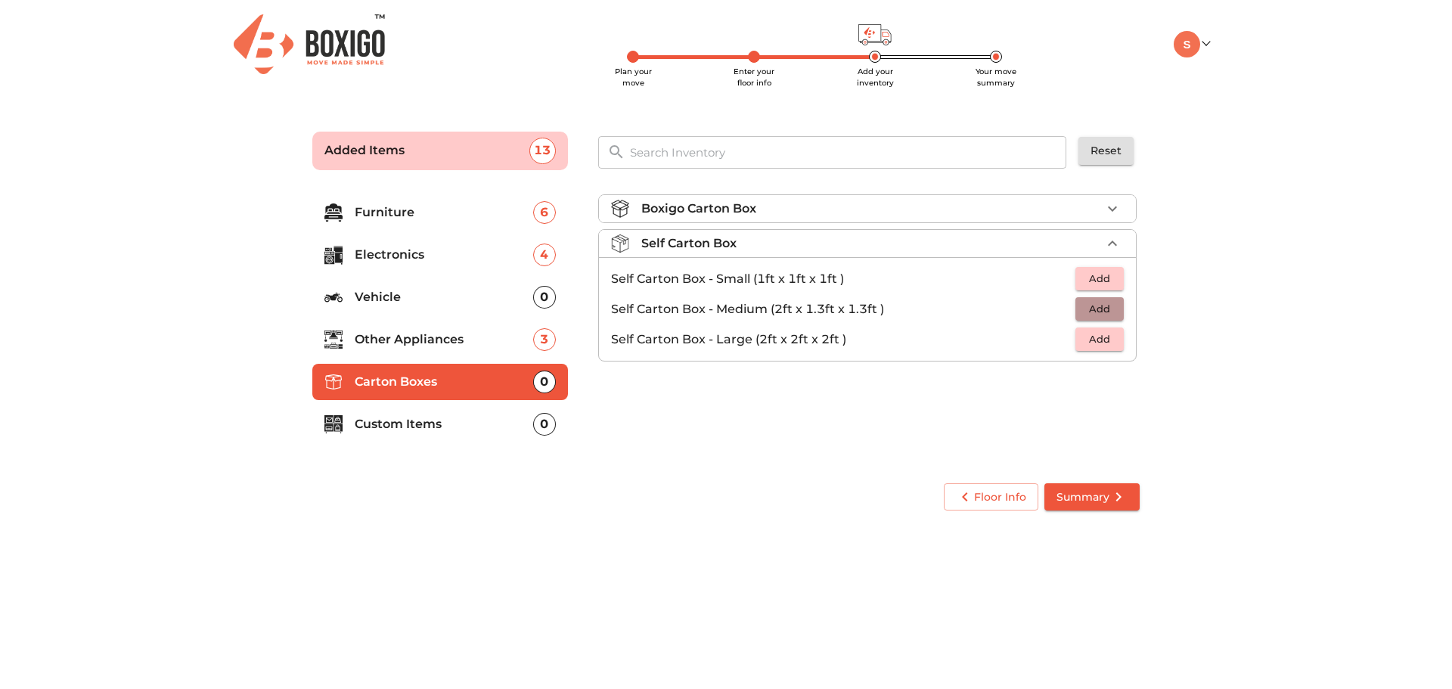
click at [1117, 308] on button "Add" at bounding box center [1099, 308] width 48 height 23
click at [1111, 306] on icon "button" at bounding box center [1112, 309] width 18 height 18
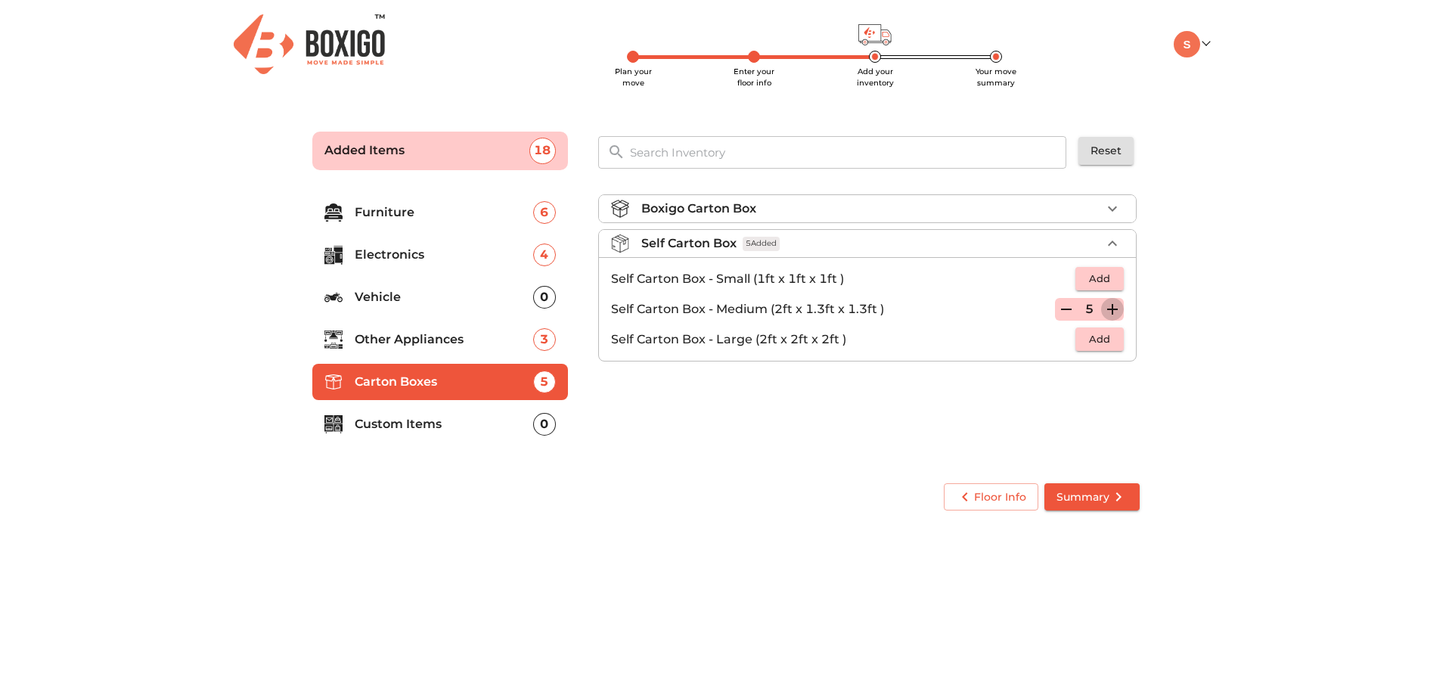
click at [1111, 306] on icon "button" at bounding box center [1112, 309] width 18 height 18
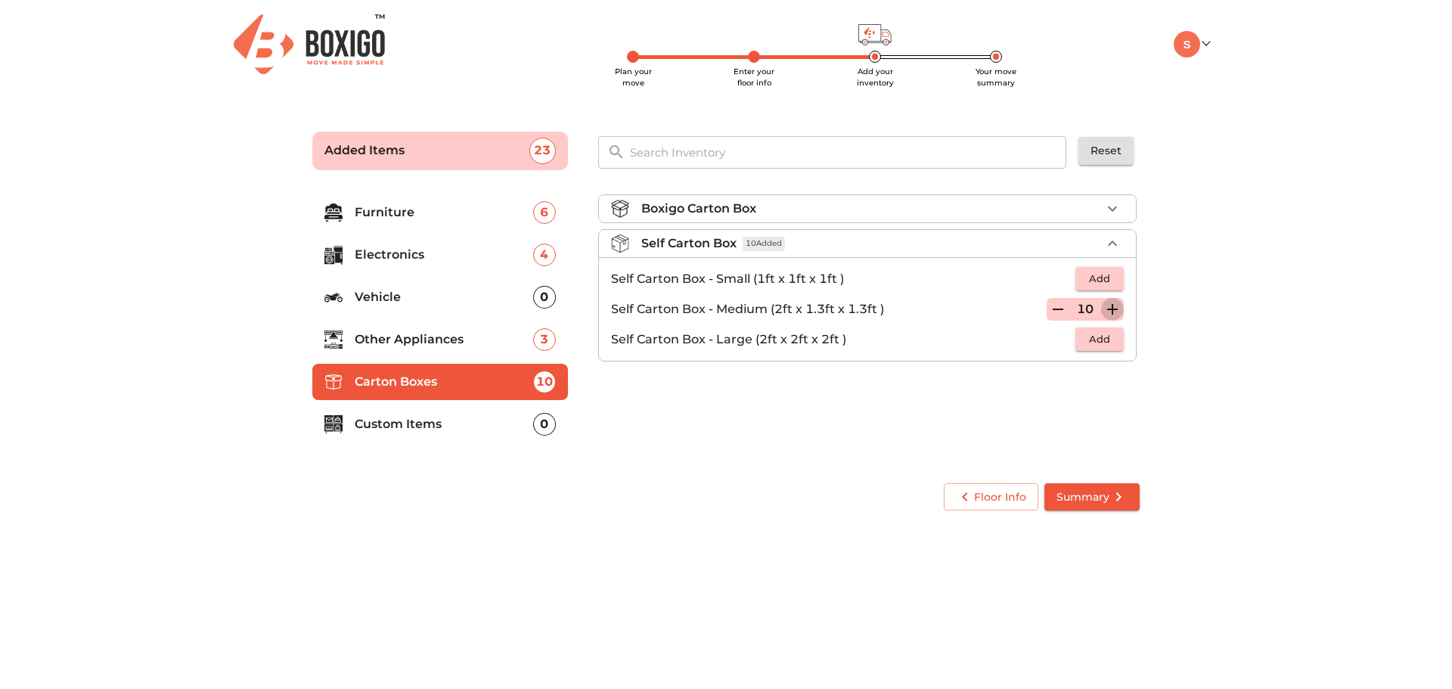
click at [1112, 308] on icon "button" at bounding box center [1112, 309] width 11 height 11
click at [398, 420] on p "Custom Items" at bounding box center [444, 424] width 178 height 18
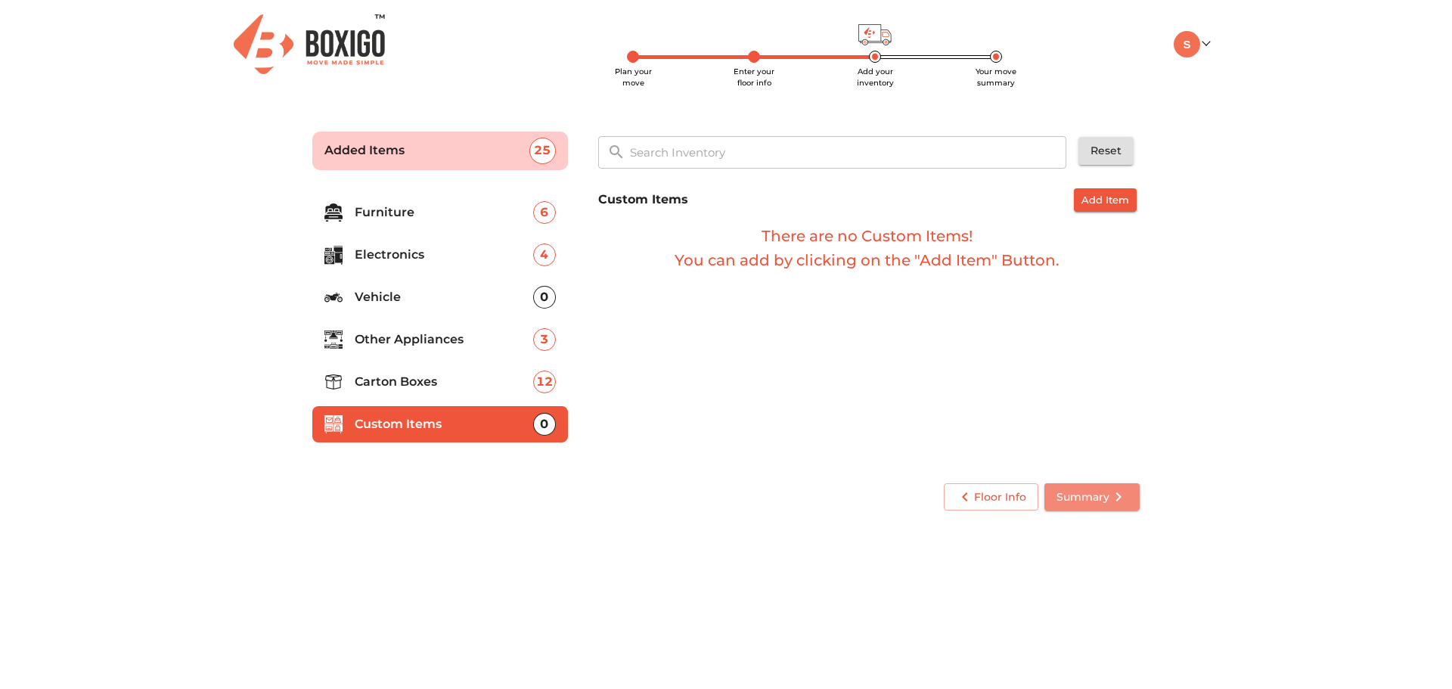
click at [1099, 497] on span "Summary" at bounding box center [1091, 497] width 71 height 19
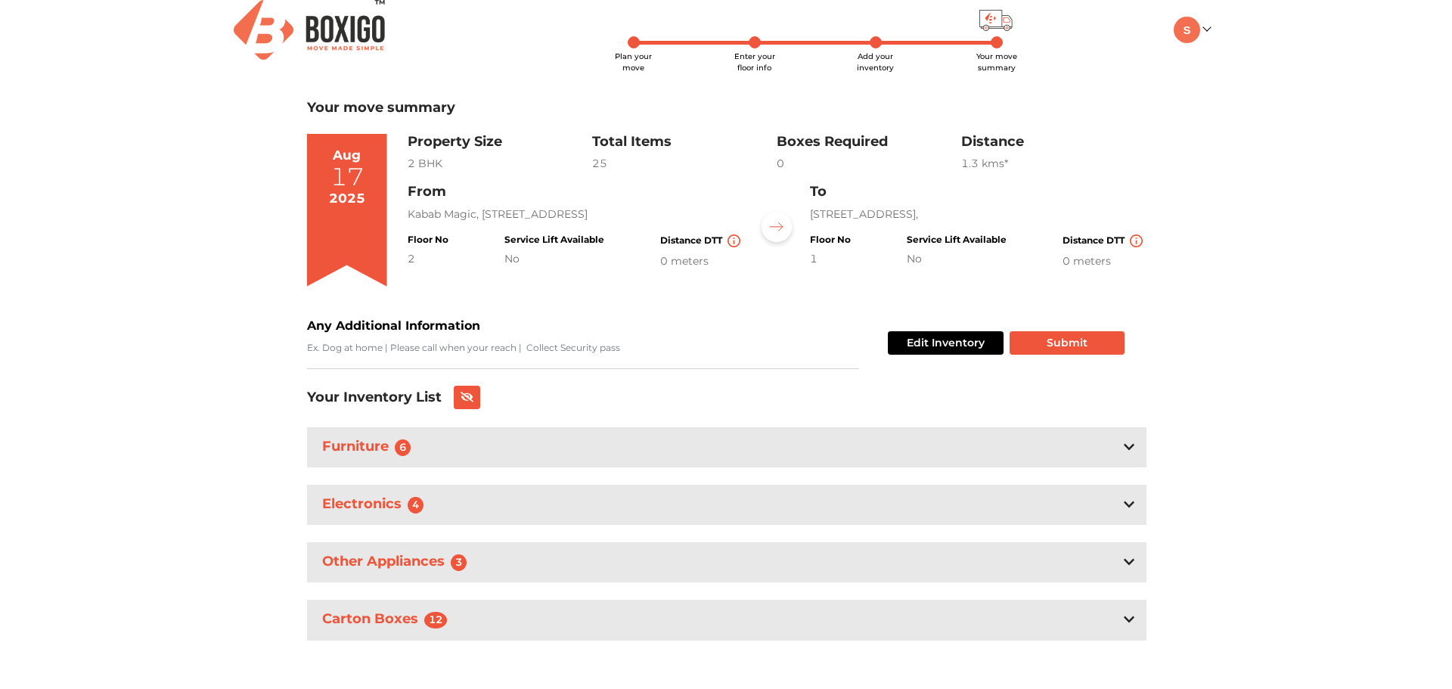
scroll to position [19, 0]
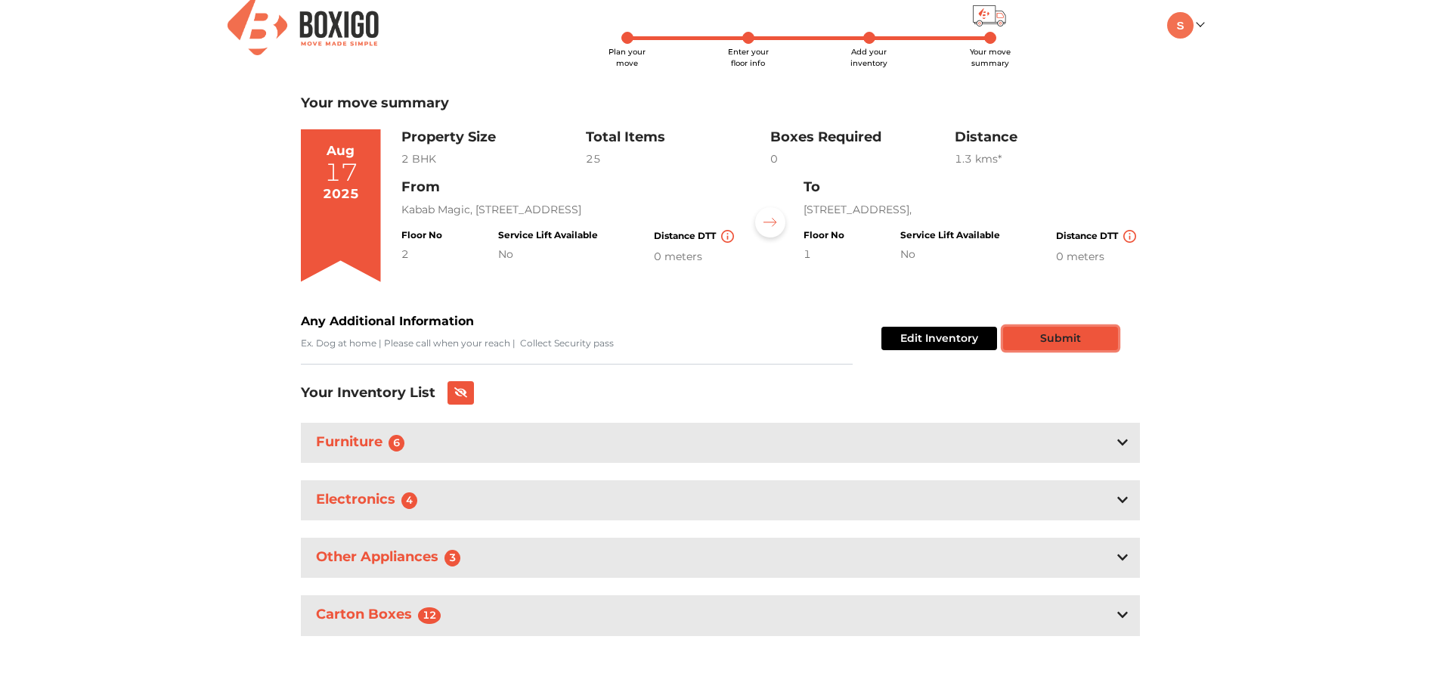
click at [1065, 334] on button "Submit" at bounding box center [1060, 338] width 115 height 23
